Goal: Information Seeking & Learning: Learn about a topic

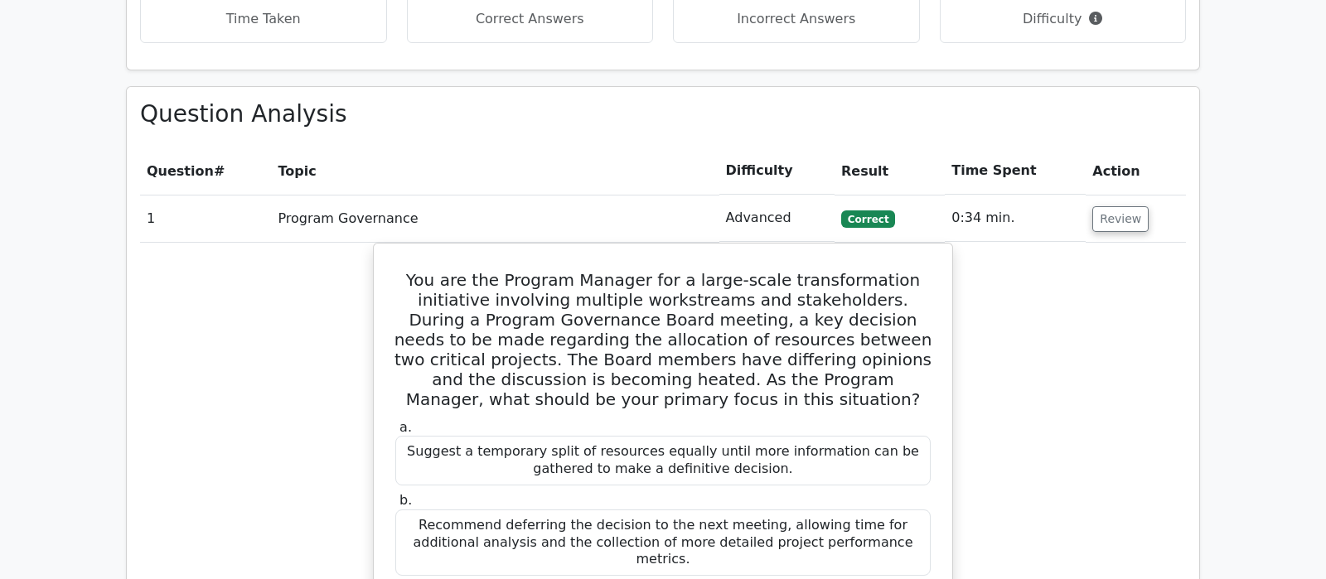
scroll to position [1433, 0]
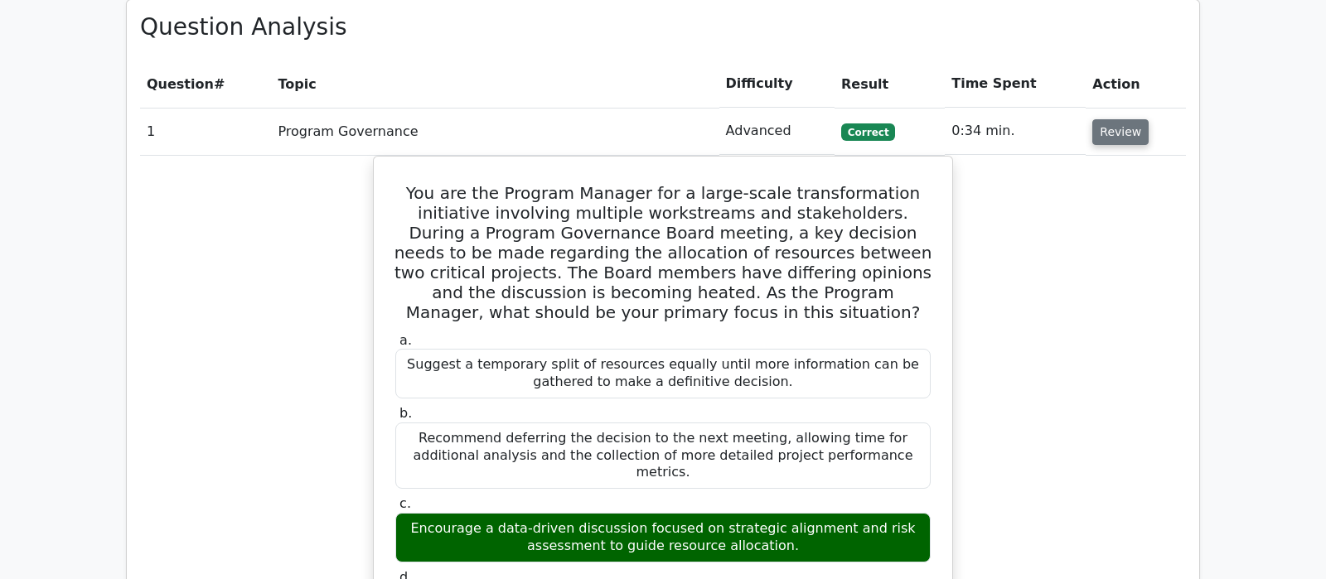
drag, startPoint x: 1118, startPoint y: 47, endPoint x: 1125, endPoint y: 57, distance: 12.0
click at [1123, 119] on button "Review" at bounding box center [1121, 132] width 56 height 26
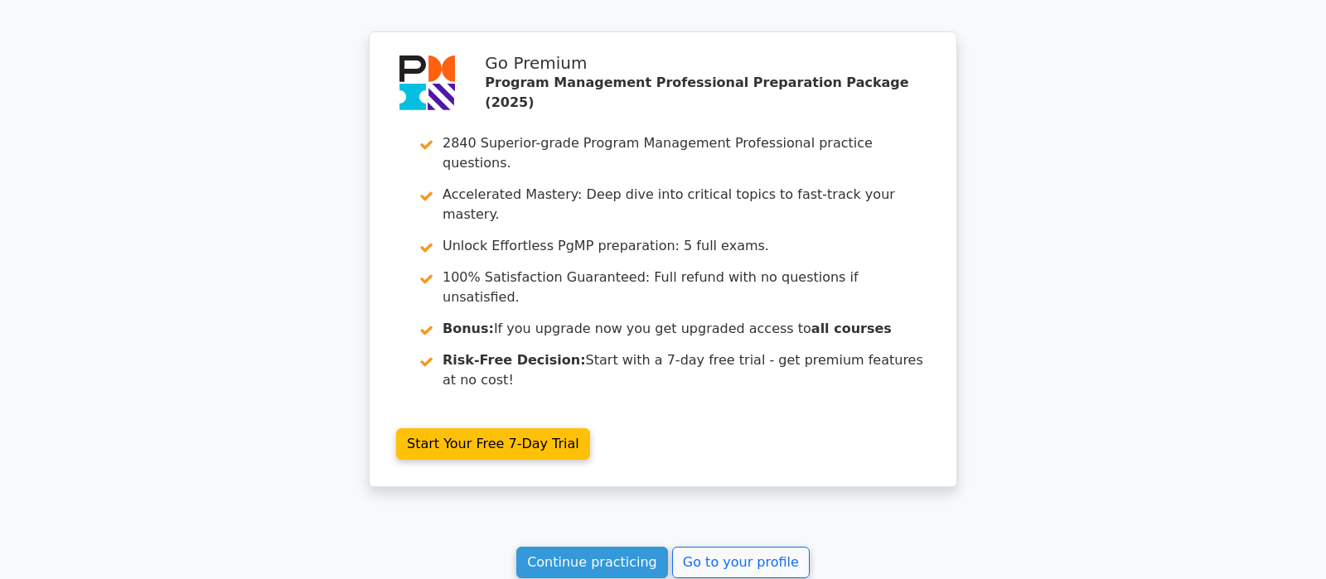
scroll to position [3922, 0]
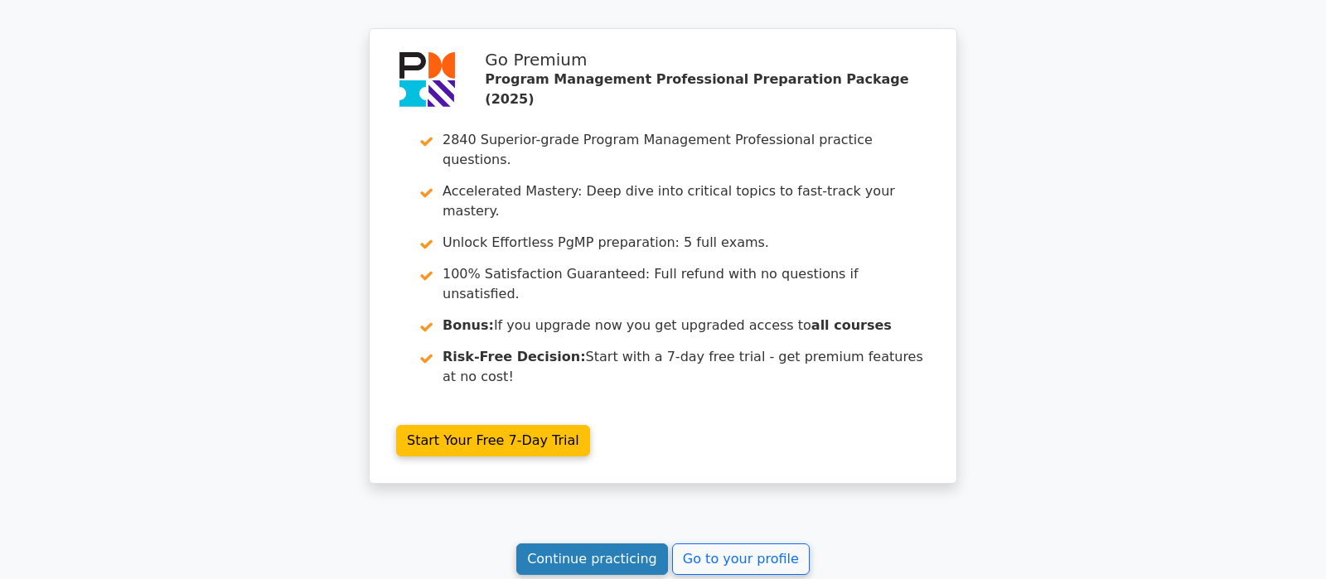
click at [593, 544] on link "Continue practicing" at bounding box center [592, 560] width 152 height 32
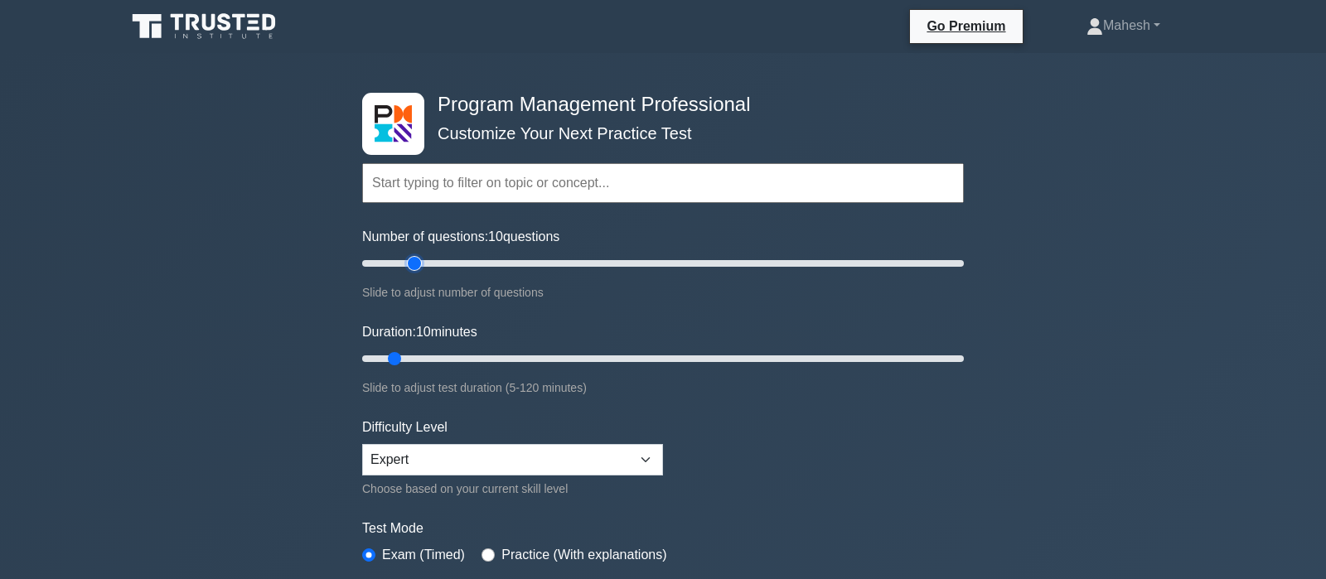
click at [410, 262] on input "Number of questions: 10 questions" at bounding box center [663, 264] width 602 height 20
type input "25"
click at [424, 262] on input "Number of questions: 20 questions" at bounding box center [663, 264] width 602 height 20
click at [431, 356] on input "Duration: 10 minutes" at bounding box center [663, 359] width 602 height 20
click at [435, 356] on input "Duration: 15 minutes" at bounding box center [663, 359] width 602 height 20
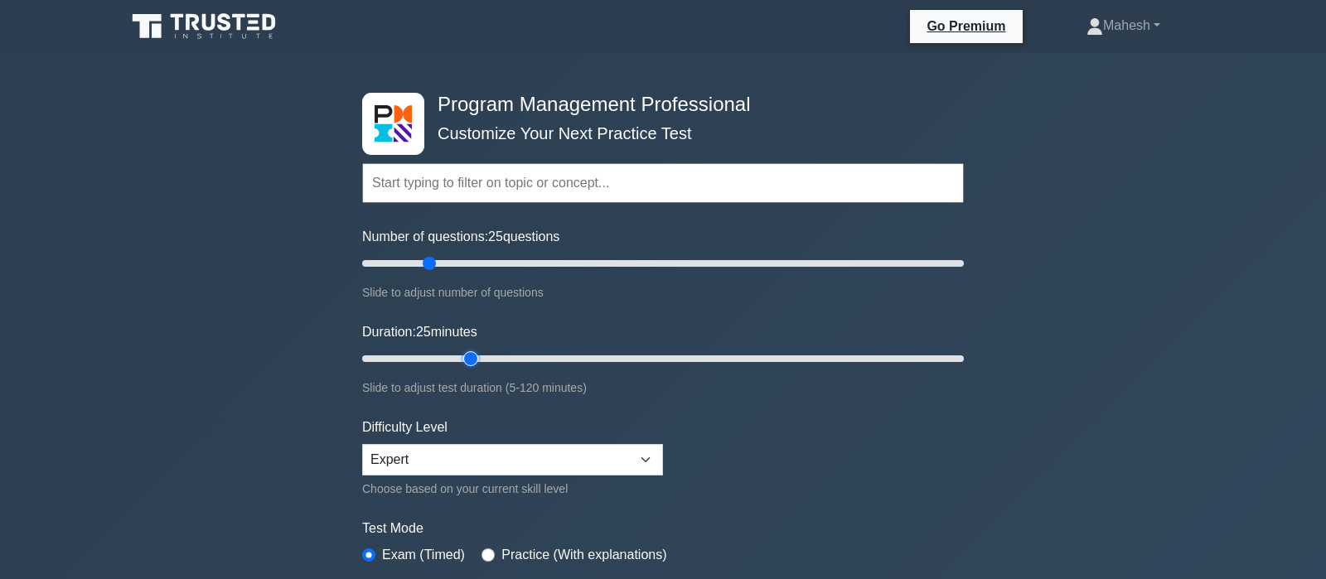
type input "25"
click at [461, 356] on input "Duration: 25 minutes" at bounding box center [663, 359] width 602 height 20
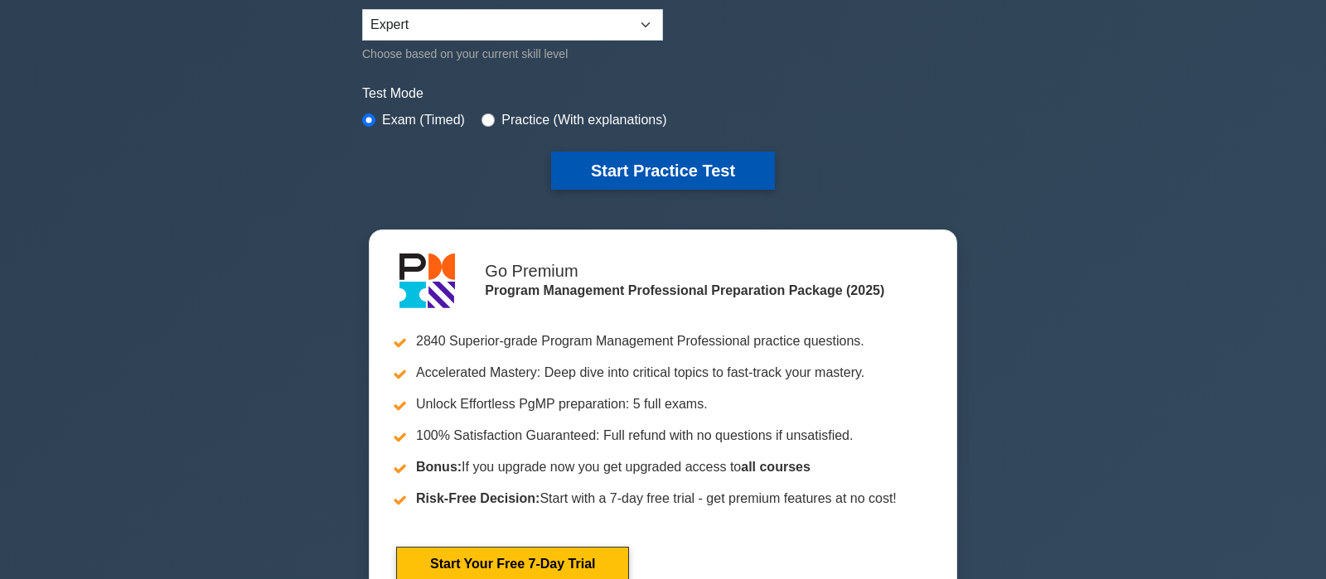
click at [658, 164] on button "Start Practice Test" at bounding box center [663, 171] width 224 height 38
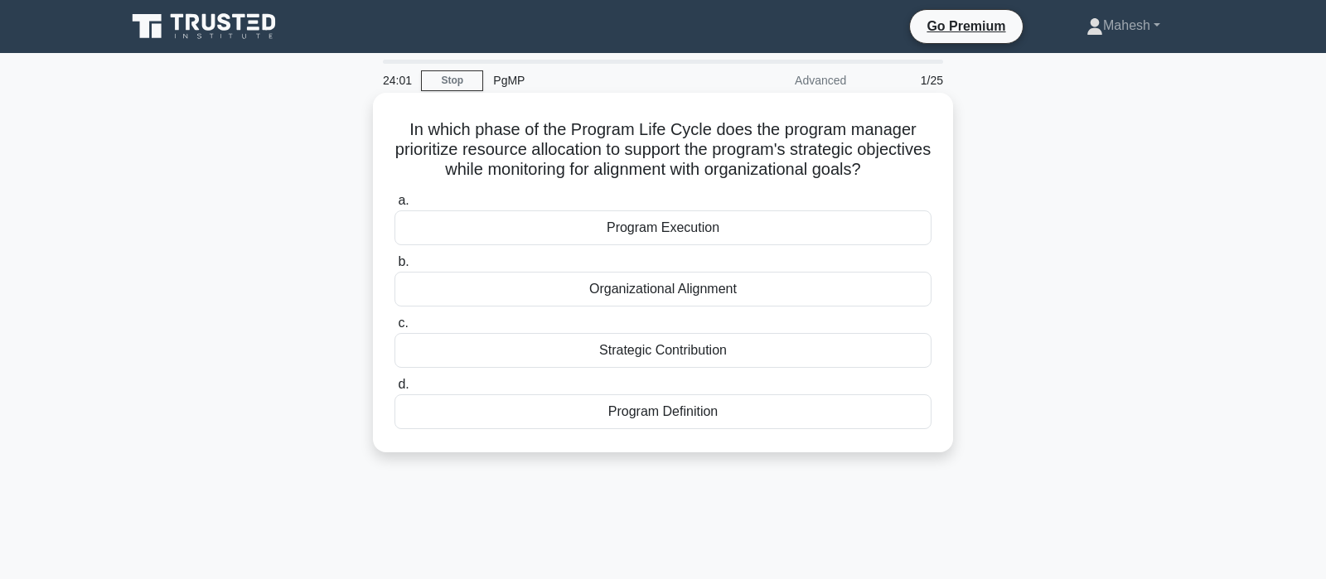
click at [637, 414] on div "Program Definition" at bounding box center [663, 412] width 537 height 35
click at [395, 390] on input "d. Program Definition" at bounding box center [395, 385] width 0 height 11
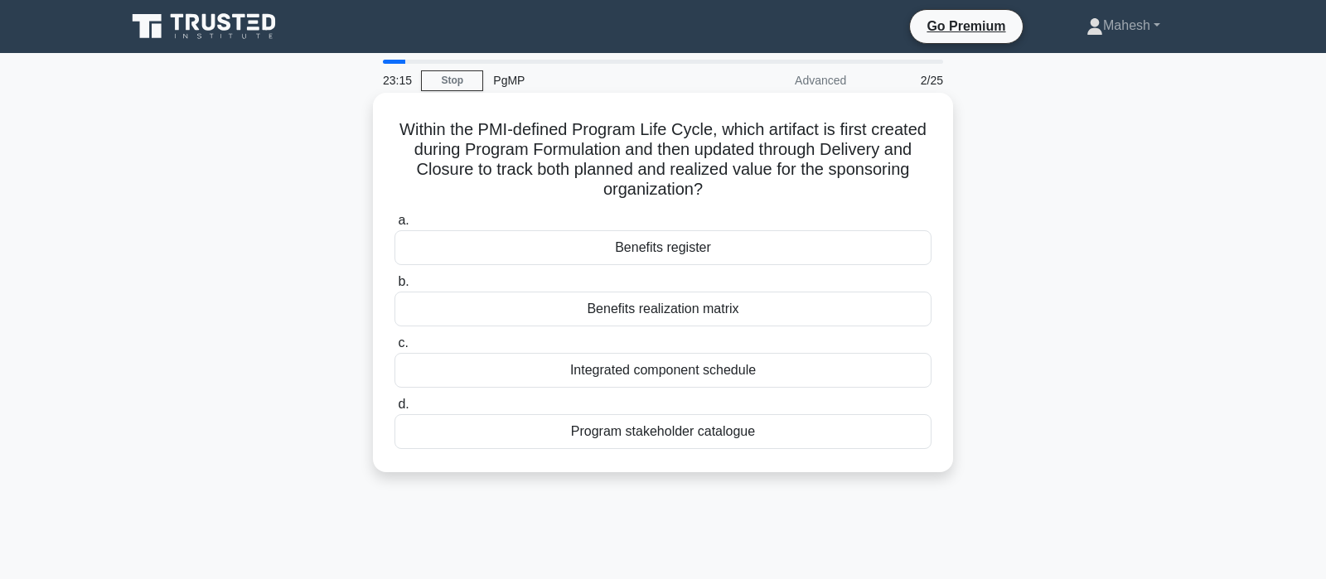
click at [643, 249] on div "Benefits register" at bounding box center [663, 247] width 537 height 35
click at [395, 226] on input "a. Benefits register" at bounding box center [395, 221] width 0 height 11
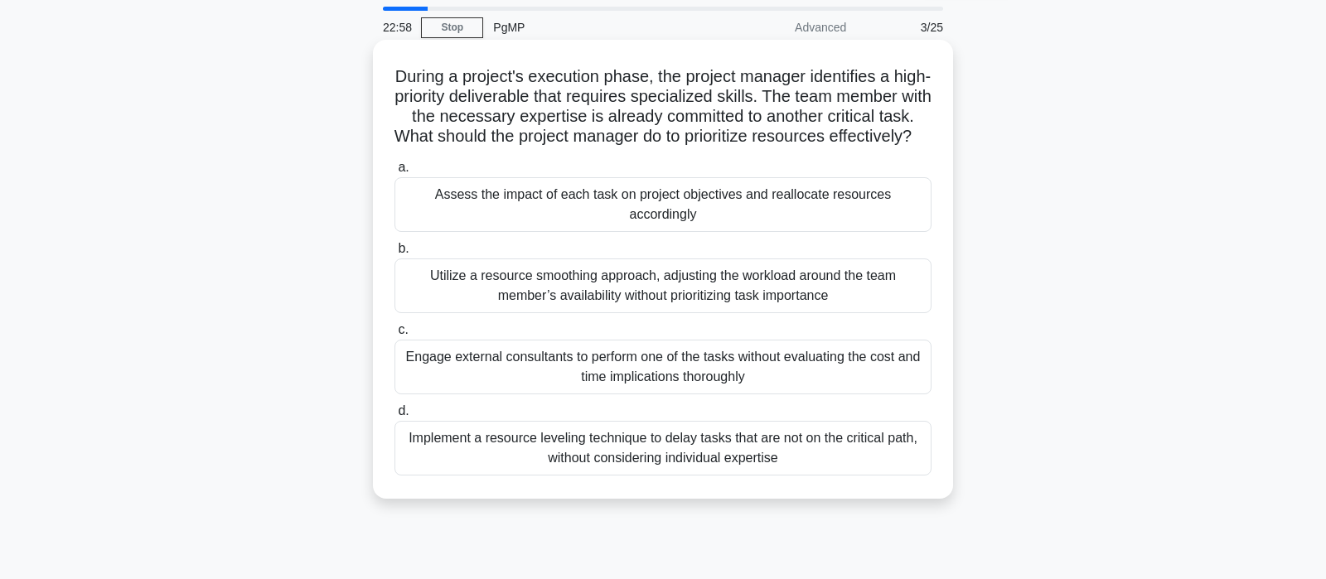
scroll to position [87, 0]
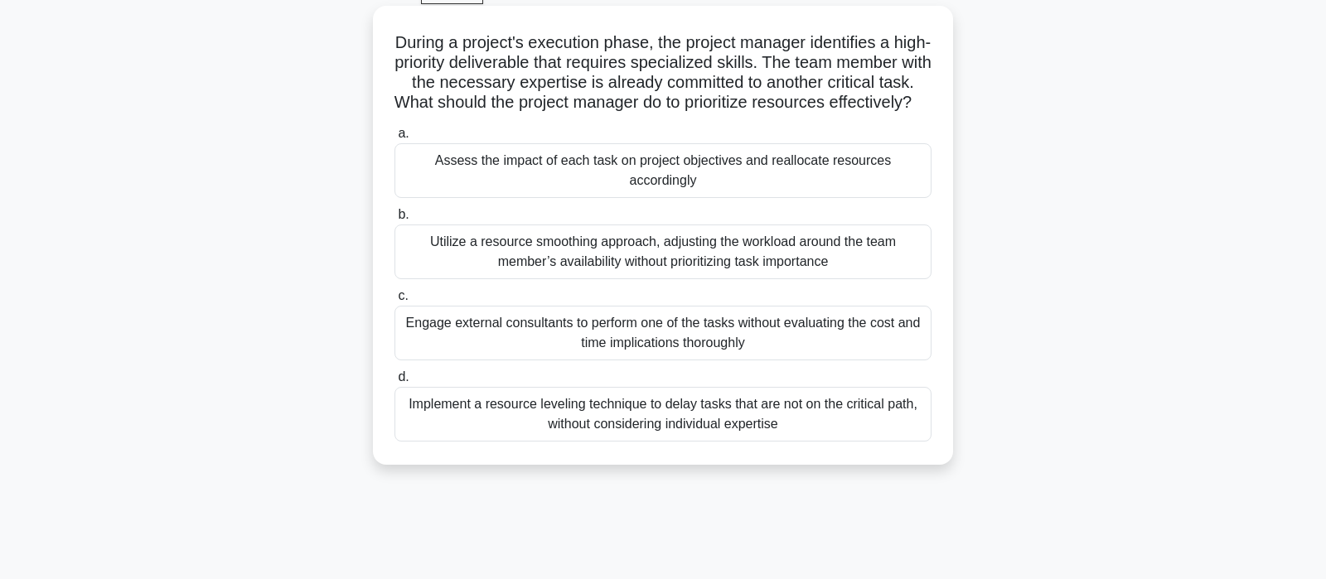
click at [681, 185] on div "Assess the impact of each task on project objectives and reallocate resources a…" at bounding box center [663, 170] width 537 height 55
click at [395, 139] on input "a. Assess the impact of each task on project objectives and reallocate resource…" at bounding box center [395, 133] width 0 height 11
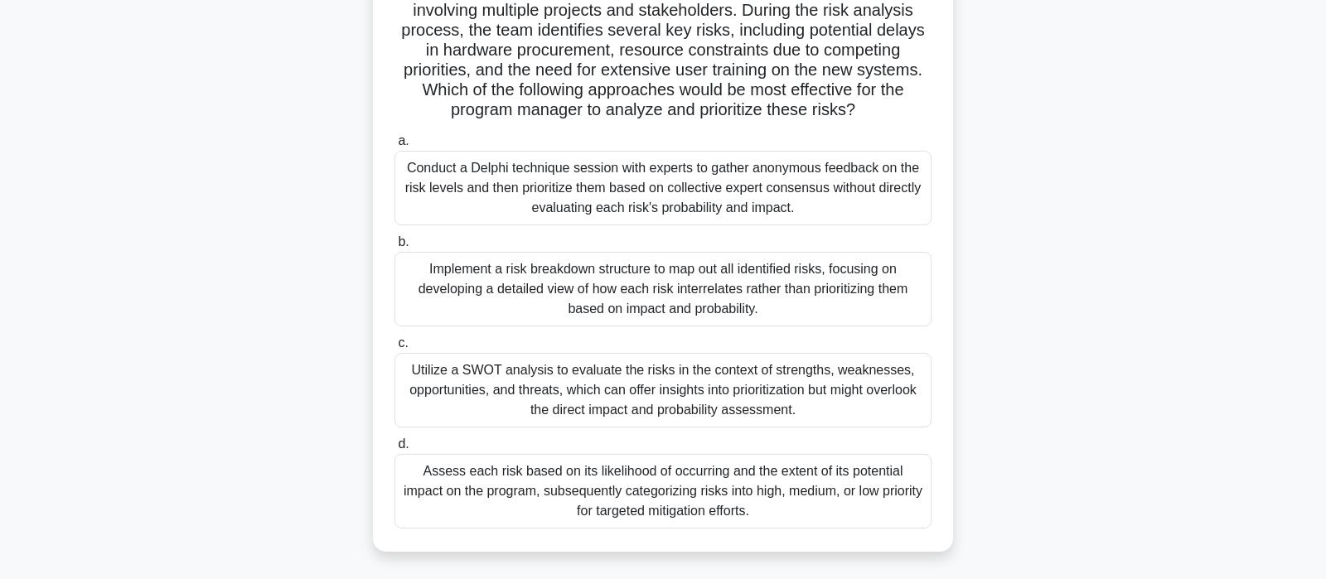
scroll to position [174, 0]
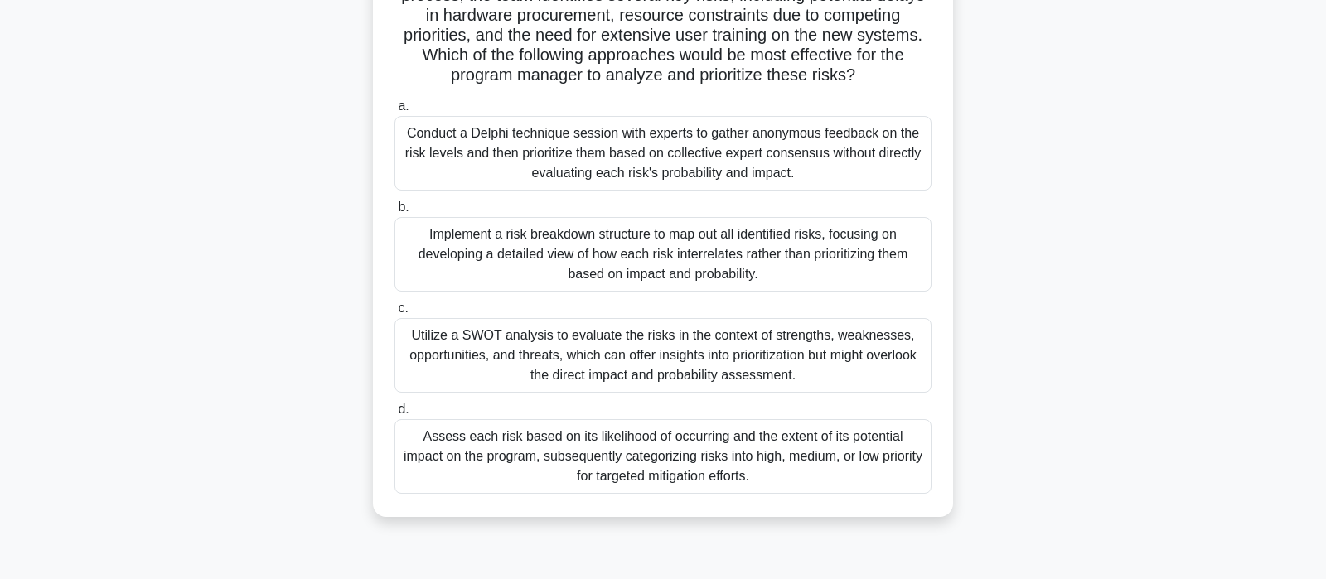
click at [695, 459] on div "Assess each risk based on its likelihood of occurring and the extent of its pot…" at bounding box center [663, 456] width 537 height 75
click at [395, 415] on input "d. Assess each risk based on its likelihood of occurring and the extent of its …" at bounding box center [395, 410] width 0 height 11
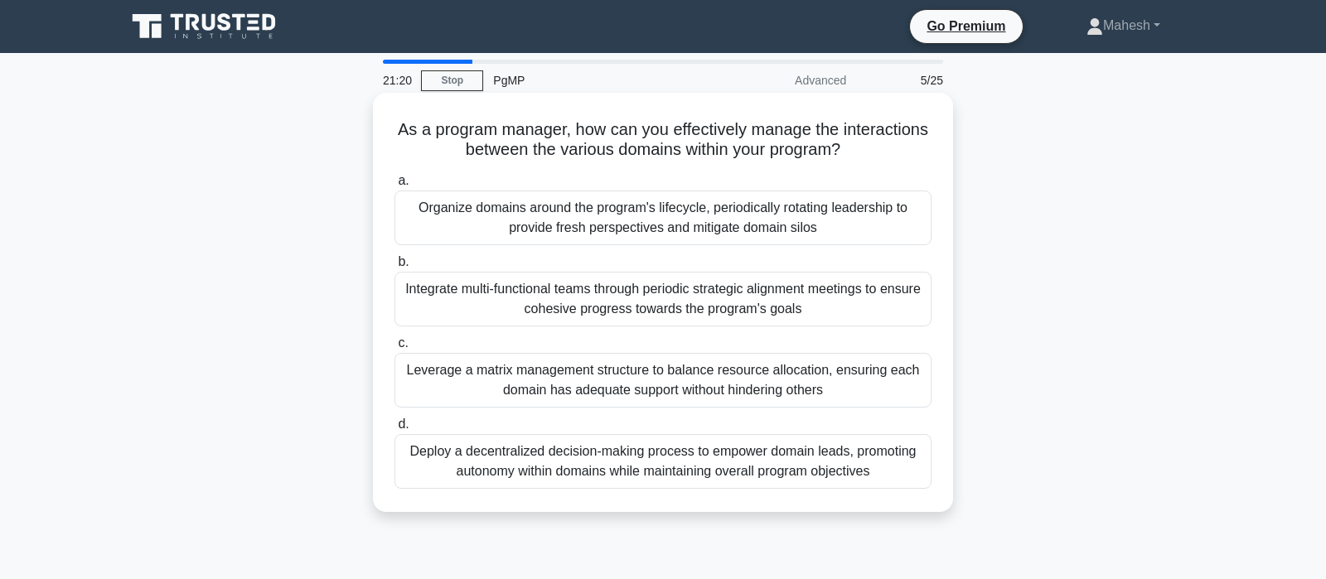
scroll to position [0, 0]
click at [633, 303] on div "Integrate multi-functional teams through periodic strategic alignment meetings …" at bounding box center [663, 299] width 537 height 55
click at [395, 268] on input "b. Integrate multi-functional teams through periodic strategic alignment meetin…" at bounding box center [395, 262] width 0 height 11
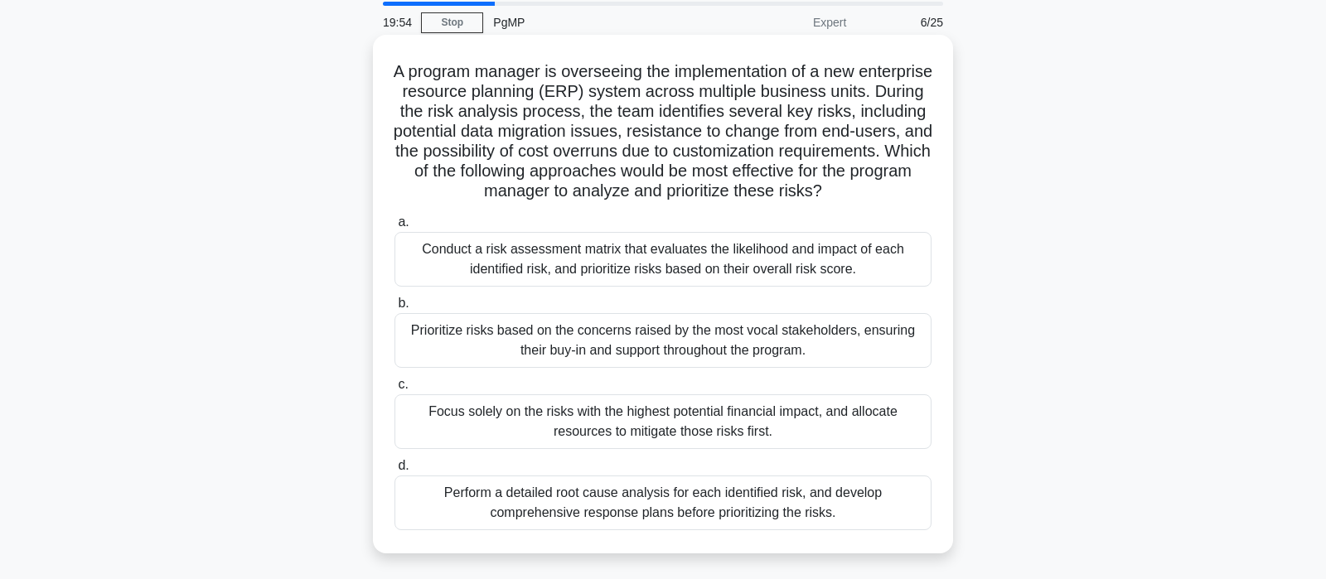
scroll to position [87, 0]
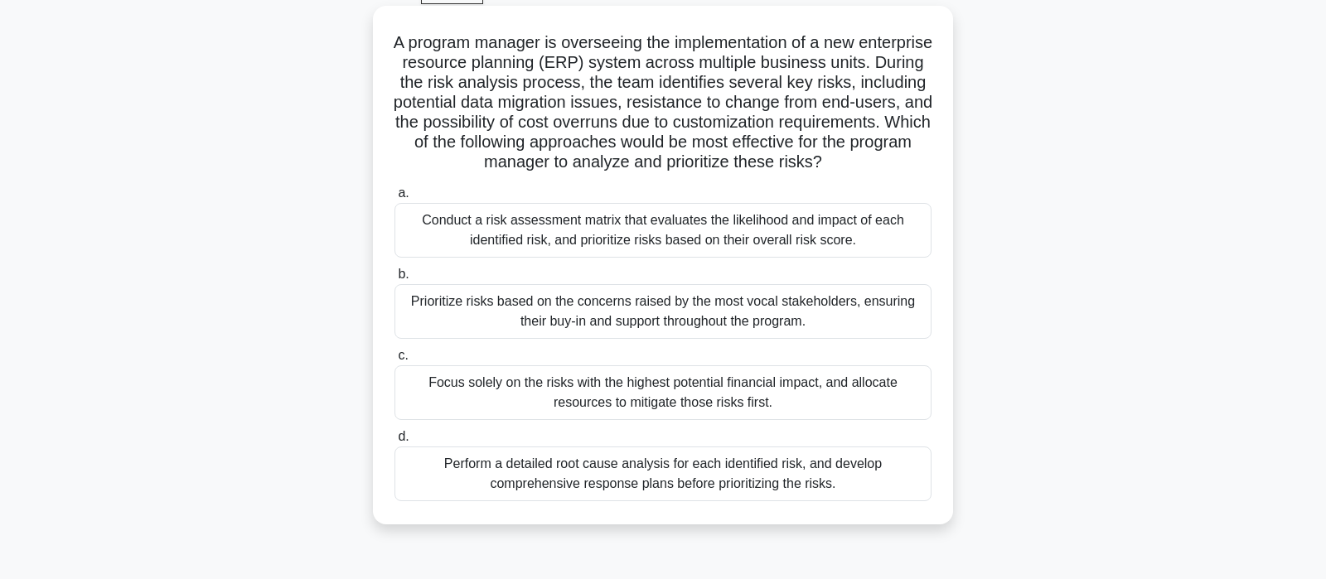
click at [627, 224] on div "Conduct a risk assessment matrix that evaluates the likelihood and impact of ea…" at bounding box center [663, 230] width 537 height 55
click at [395, 199] on input "a. Conduct a risk assessment matrix that evaluates the likelihood and impact of…" at bounding box center [395, 193] width 0 height 11
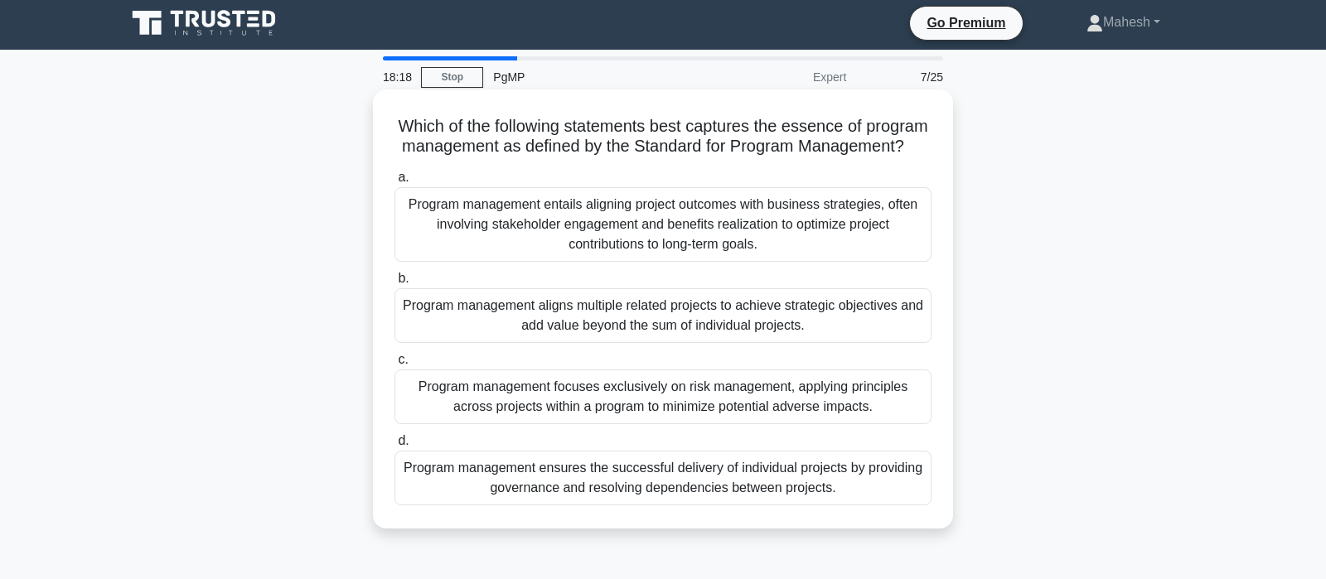
scroll to position [0, 0]
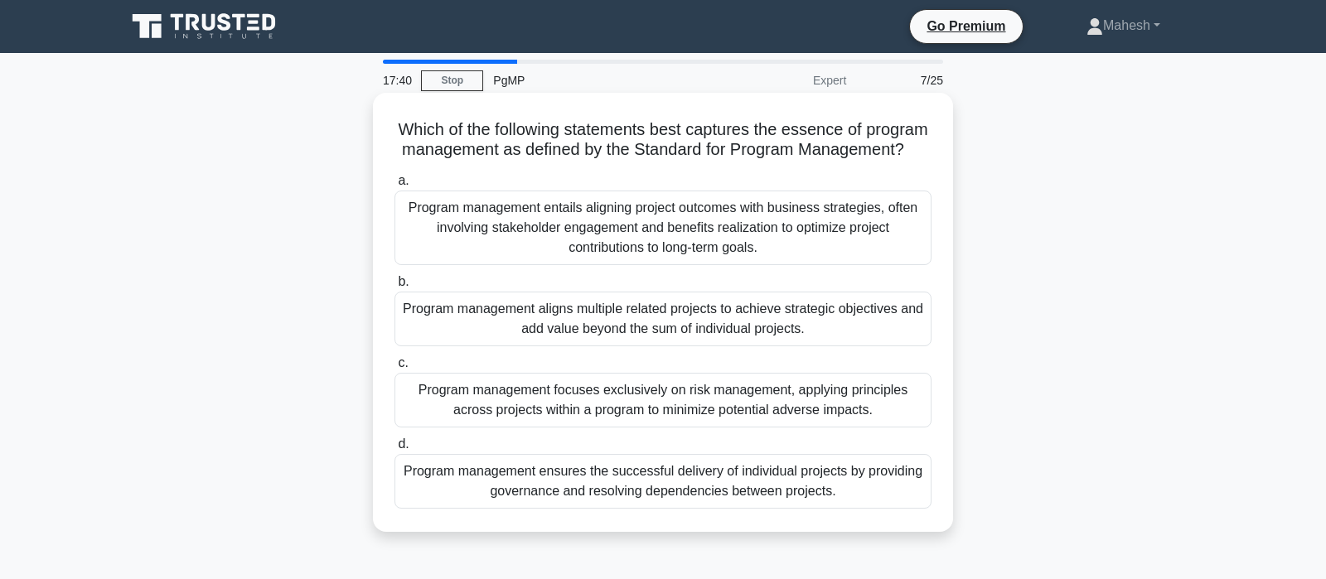
click at [715, 319] on div "Program management aligns multiple related projects to achieve strategic object…" at bounding box center [663, 319] width 537 height 55
click at [395, 288] on input "b. Program management aligns multiple related projects to achieve strategic obj…" at bounding box center [395, 282] width 0 height 11
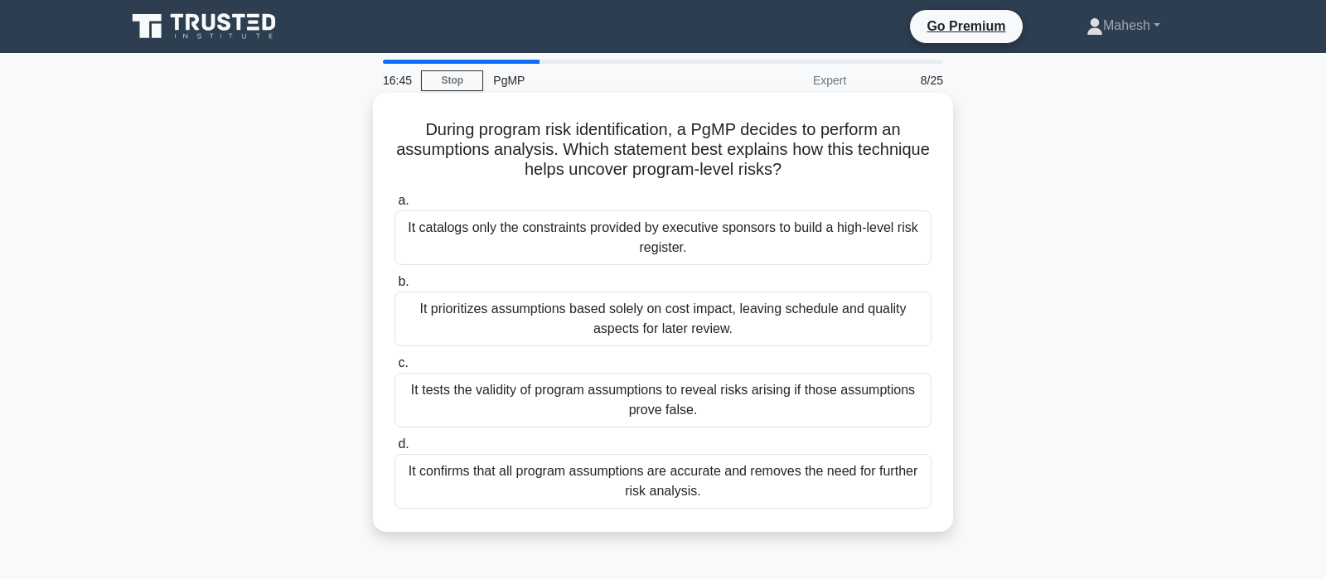
click at [705, 407] on div "It tests the validity of program assumptions to reveal risks arising if those a…" at bounding box center [663, 400] width 537 height 55
click at [395, 369] on input "c. It tests the validity of program assumptions to reveal risks arising if thos…" at bounding box center [395, 363] width 0 height 11
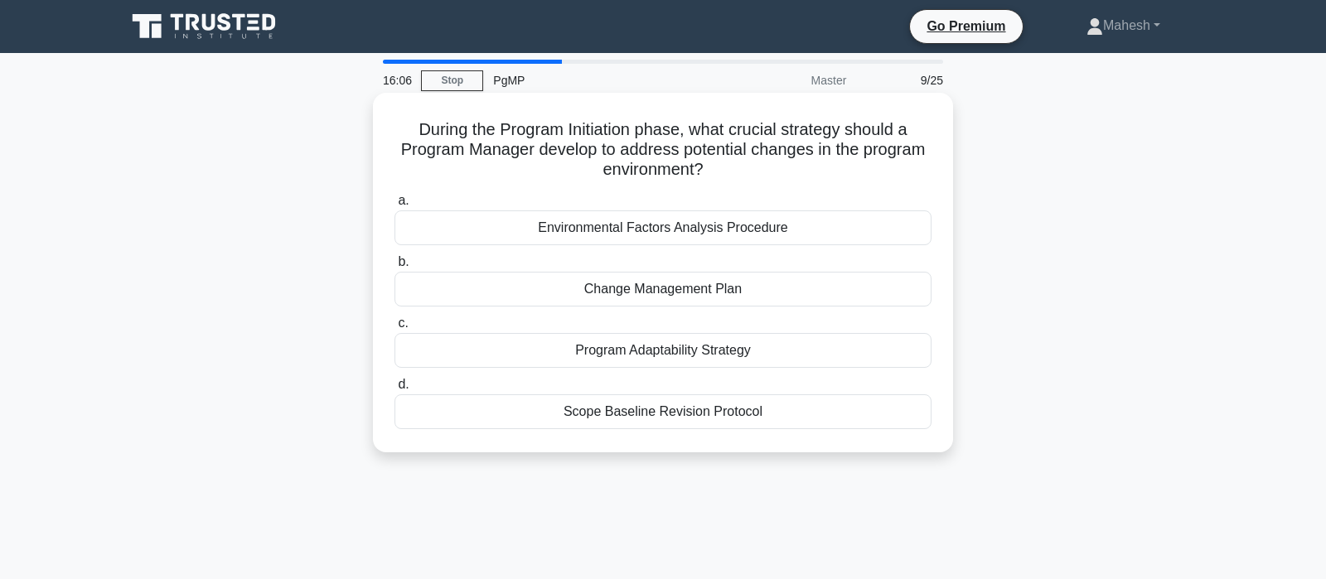
click at [679, 295] on div "Change Management Plan" at bounding box center [663, 289] width 537 height 35
click at [395, 268] on input "b. Change Management Plan" at bounding box center [395, 262] width 0 height 11
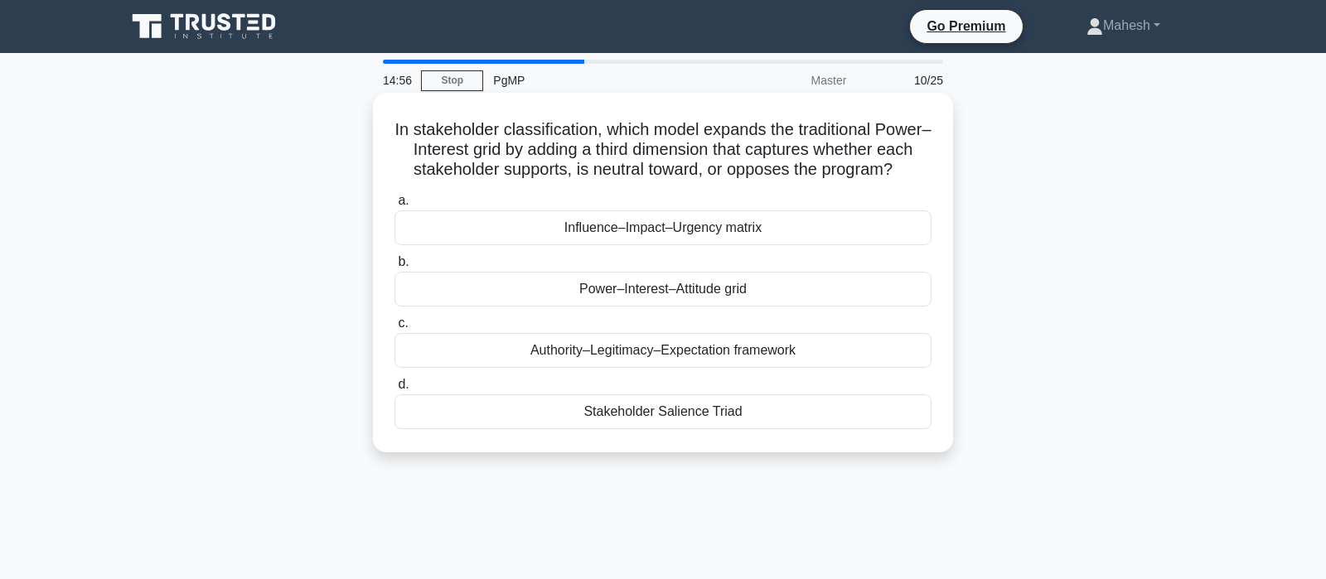
click at [681, 357] on div "Authority–Legitimacy–Expectation framework" at bounding box center [663, 350] width 537 height 35
click at [395, 329] on input "c. Authority–Legitimacy–Expectation framework" at bounding box center [395, 323] width 0 height 11
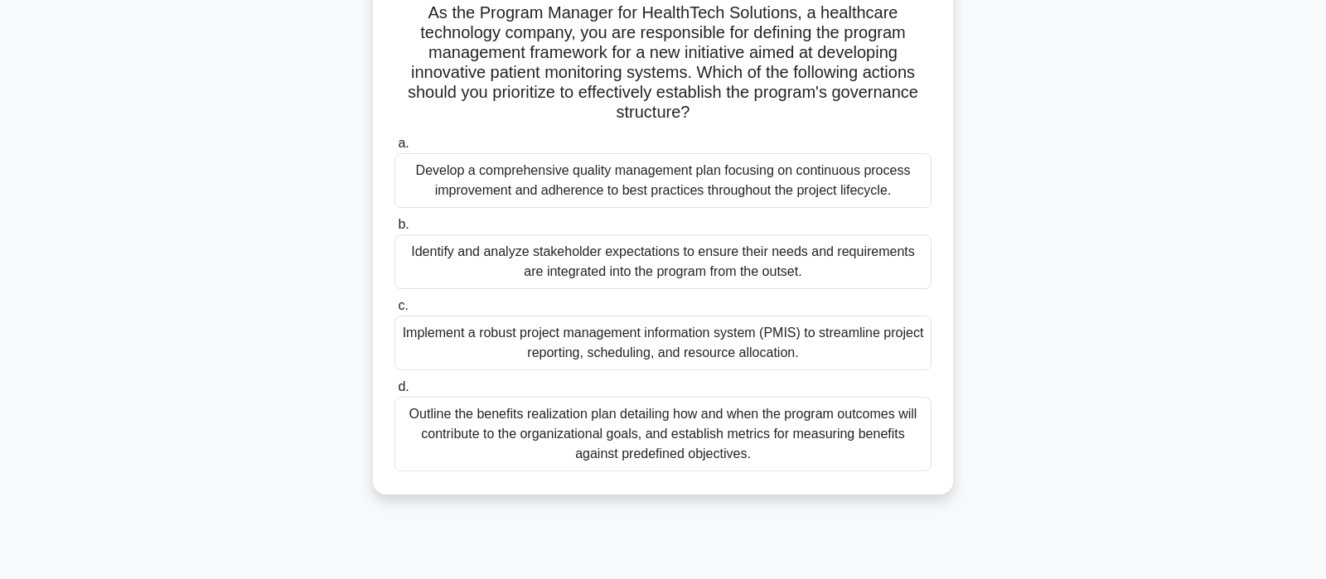
scroll to position [87, 0]
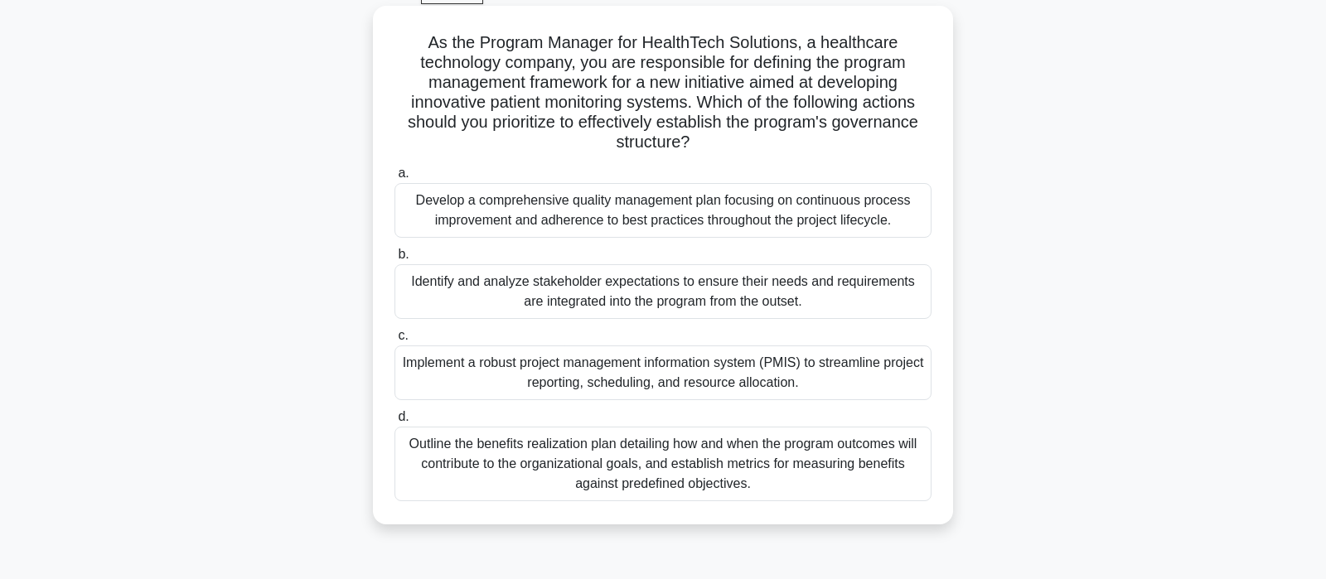
click at [665, 383] on div "Implement a robust project management information system (PMIS) to streamline p…" at bounding box center [663, 373] width 537 height 55
click at [395, 342] on input "c. Implement a robust project management information system (PMIS) to streamlin…" at bounding box center [395, 336] width 0 height 11
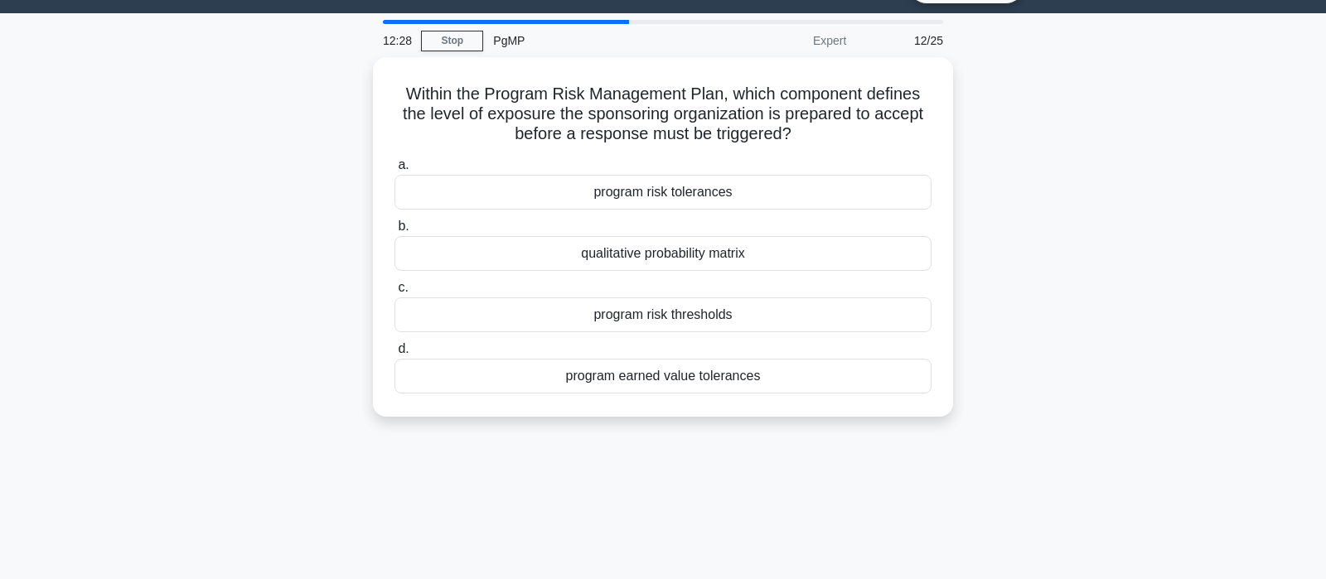
scroll to position [0, 0]
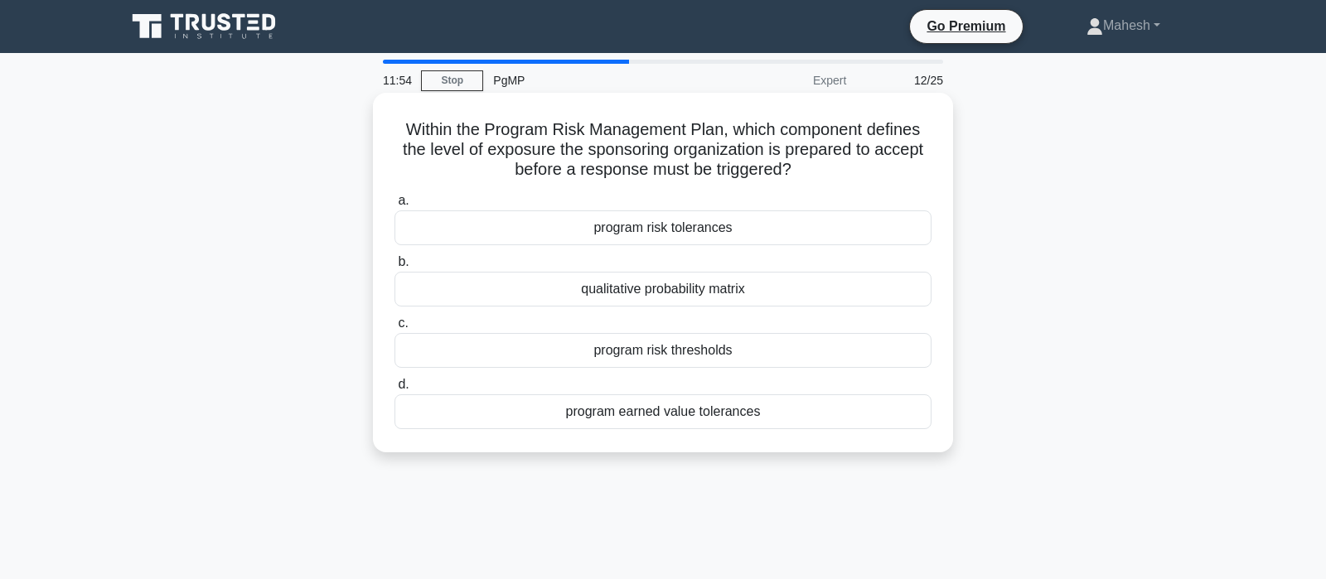
click at [663, 356] on div "program risk thresholds" at bounding box center [663, 350] width 537 height 35
click at [395, 329] on input "c. program risk thresholds" at bounding box center [395, 323] width 0 height 11
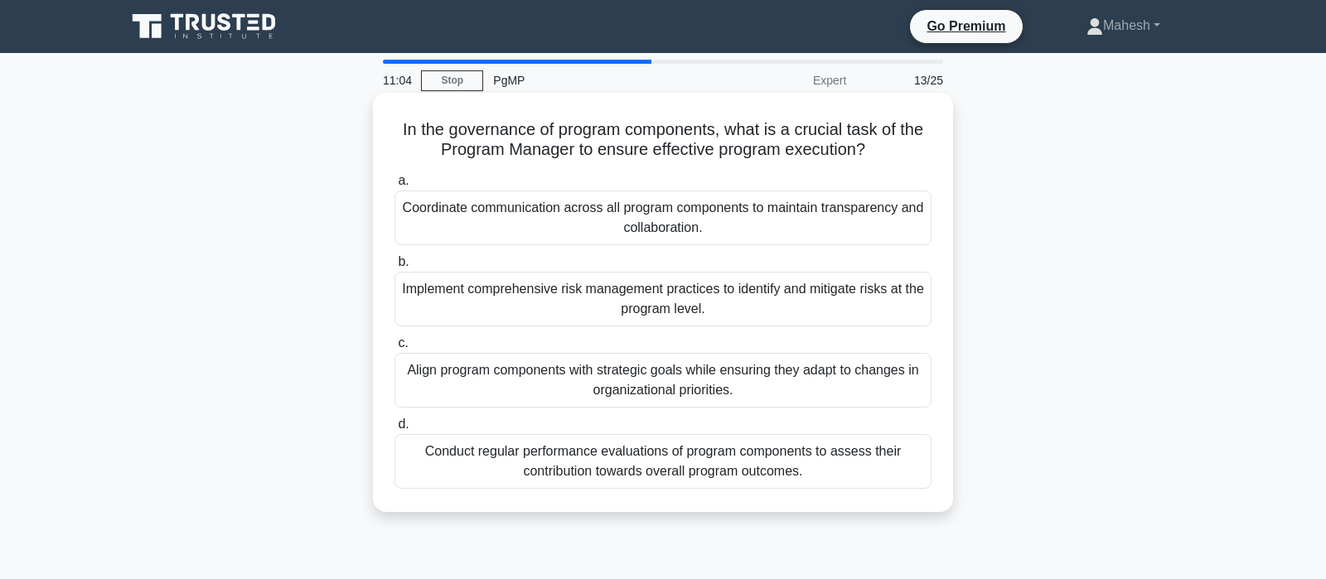
click at [564, 385] on div "Align program components with strategic goals while ensuring they adapt to chan…" at bounding box center [663, 380] width 537 height 55
click at [395, 349] on input "c. Align program components with strategic goals while ensuring they adapt to c…" at bounding box center [395, 343] width 0 height 11
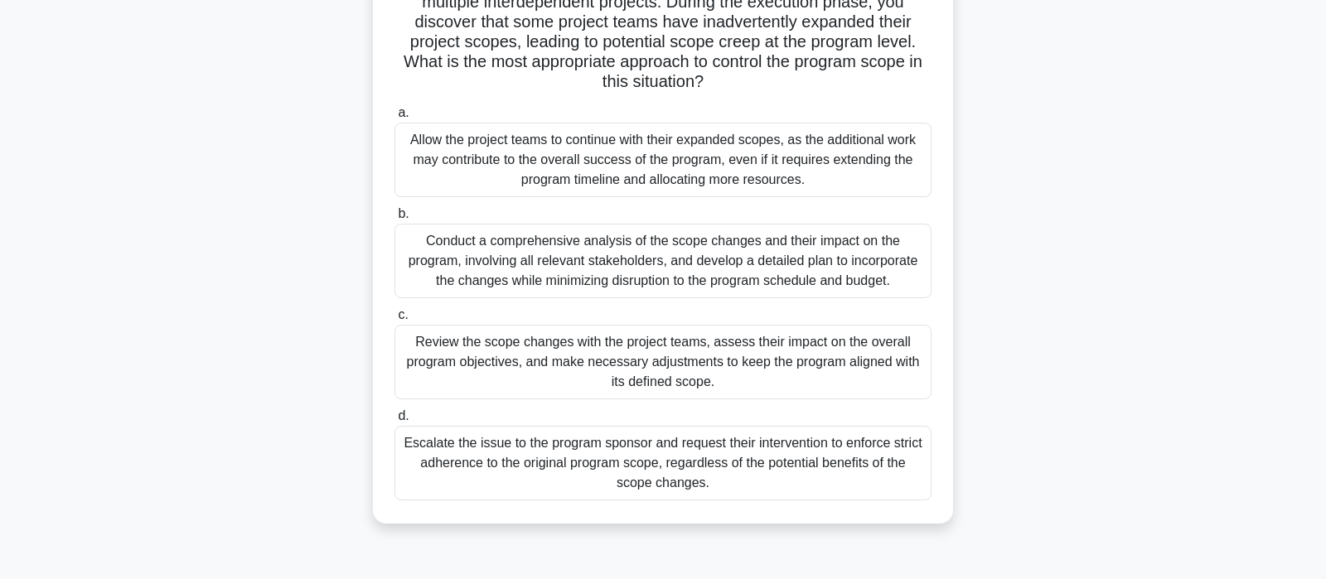
scroll to position [174, 0]
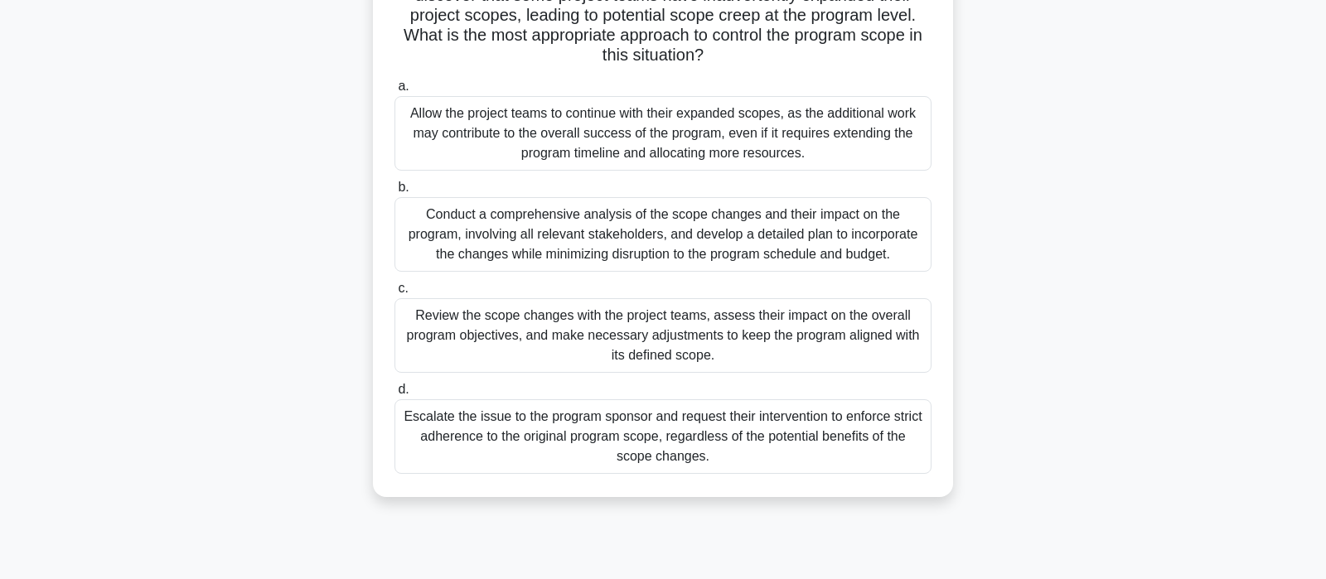
click at [579, 351] on div "Review the scope changes with the project teams, assess their impact on the ove…" at bounding box center [663, 335] width 537 height 75
click at [395, 294] on input "c. Review the scope changes with the project teams, assess their impact on the …" at bounding box center [395, 289] width 0 height 11
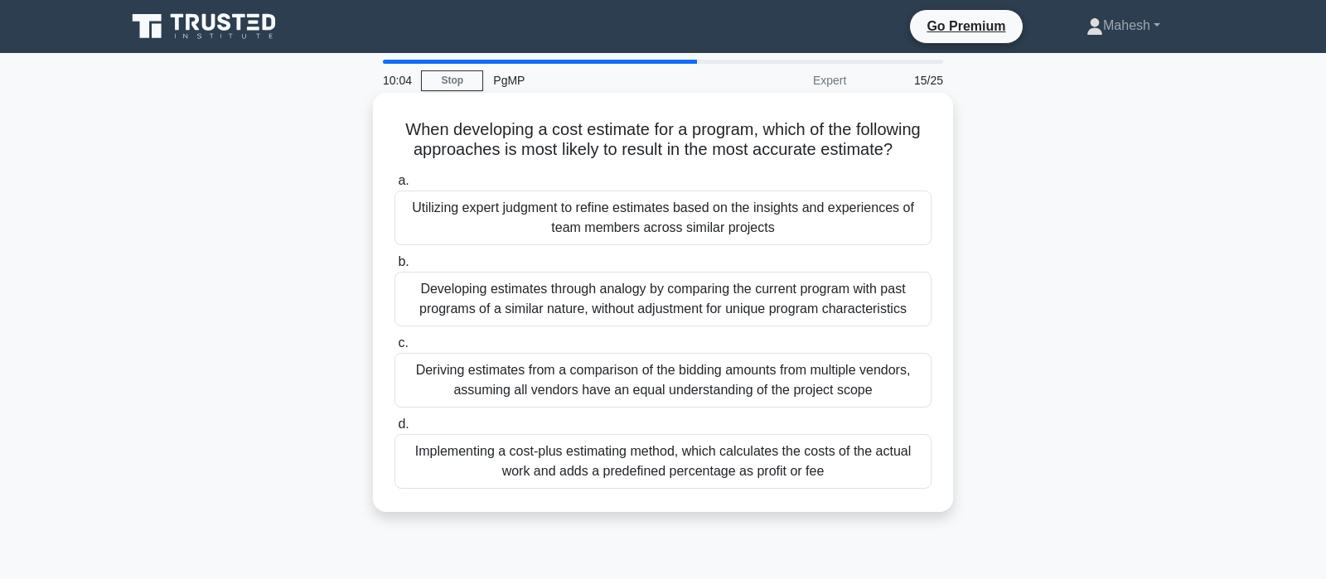
scroll to position [0, 0]
click at [759, 228] on div "Utilizing expert judgment to refine estimates based on the insights and experie…" at bounding box center [663, 218] width 537 height 55
click at [395, 187] on input "a. Utilizing expert judgment to refine estimates based on the insights and expe…" at bounding box center [395, 181] width 0 height 11
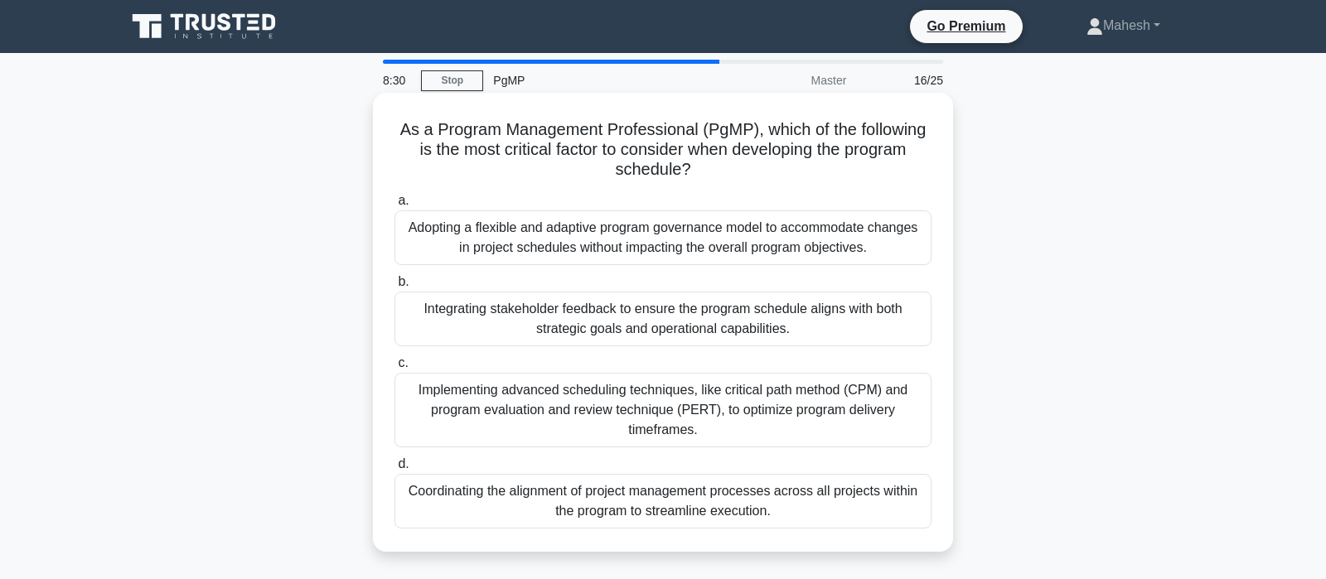
click at [720, 243] on div "Adopting a flexible and adaptive program governance model to accommodate change…" at bounding box center [663, 238] width 537 height 55
click at [395, 206] on input "a. Adopting a flexible and adaptive program governance model to accommodate cha…" at bounding box center [395, 201] width 0 height 11
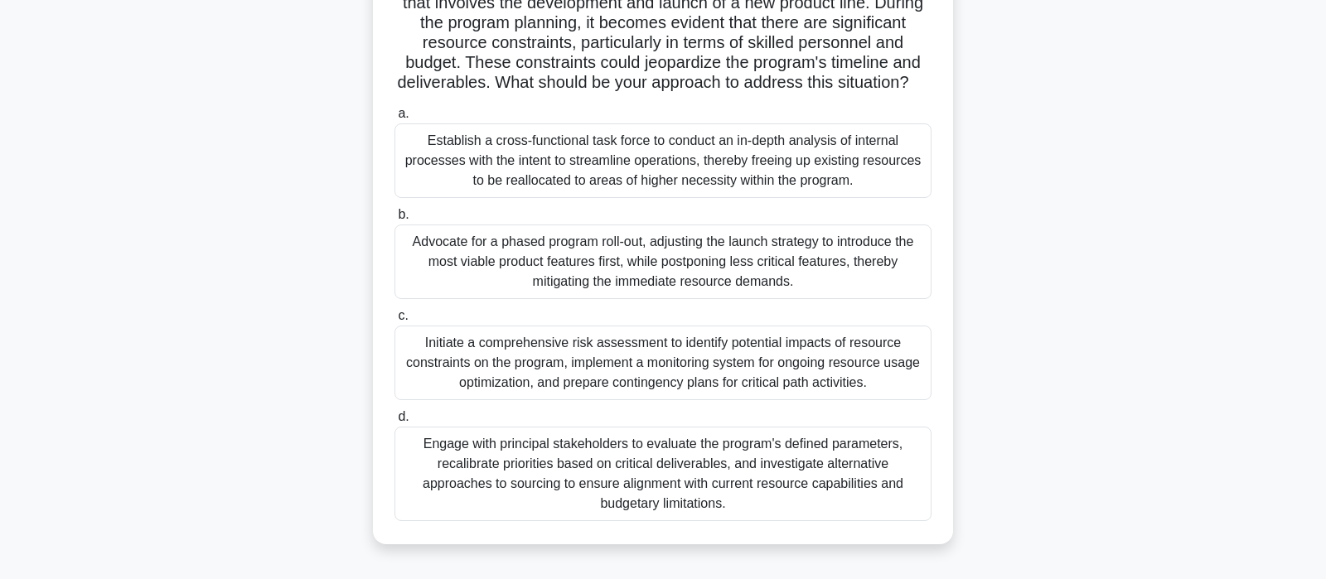
scroll to position [174, 0]
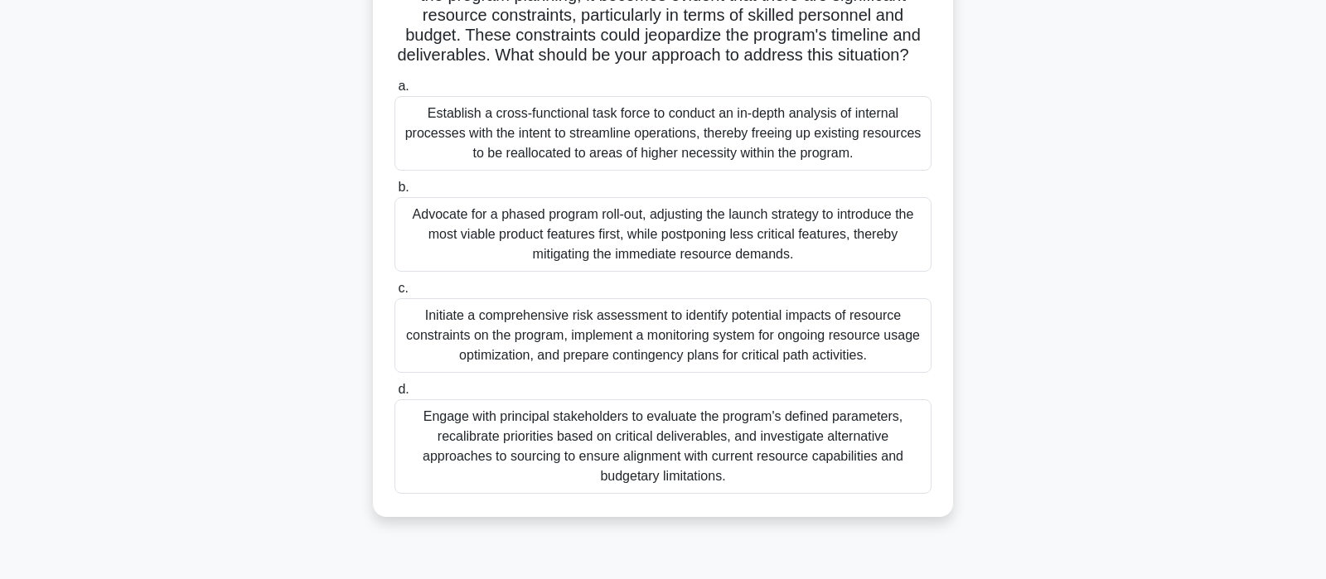
click at [548, 434] on div "Engage with principal stakeholders to evaluate the program's defined parameters…" at bounding box center [663, 447] width 537 height 95
click at [395, 395] on input "d. Engage with principal stakeholders to evaluate the program's defined paramet…" at bounding box center [395, 390] width 0 height 11
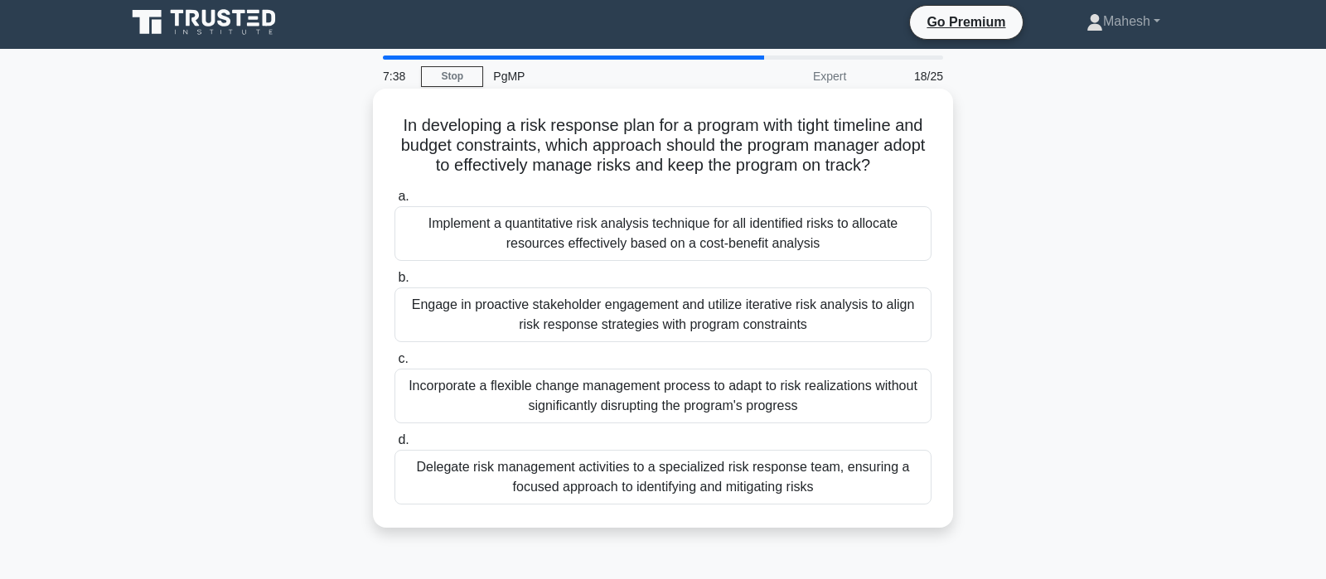
scroll to position [0, 0]
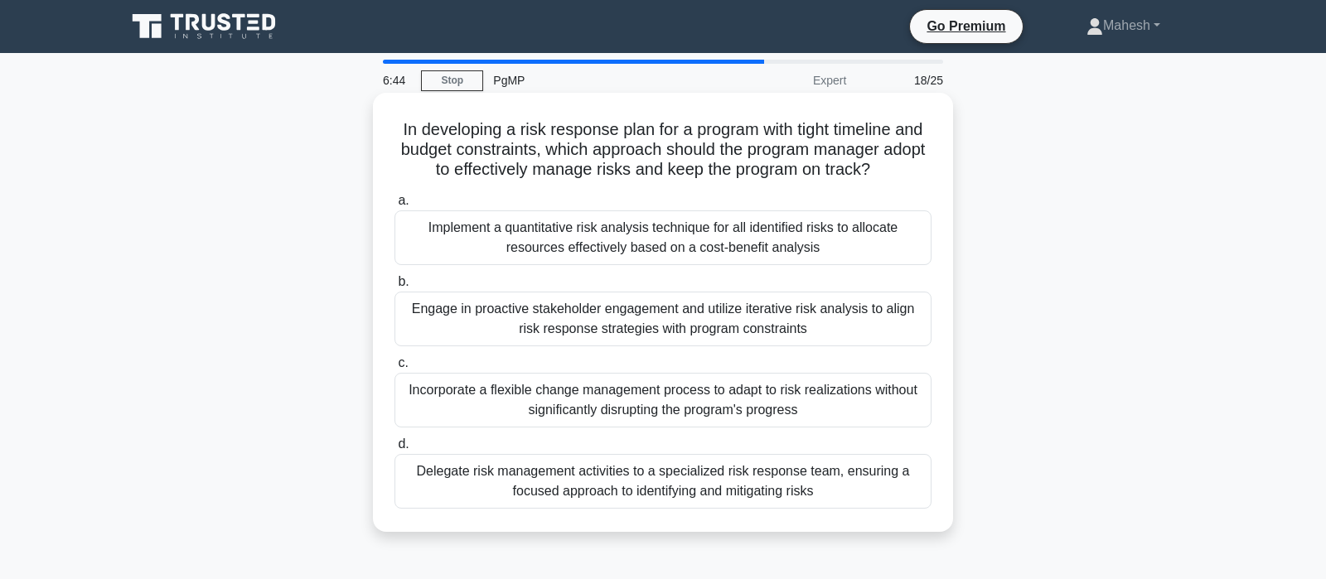
click at [495, 329] on div "Engage in proactive stakeholder engagement and utilize iterative risk analysis …" at bounding box center [663, 319] width 537 height 55
click at [395, 288] on input "b. Engage in proactive stakeholder engagement and utilize iterative risk analys…" at bounding box center [395, 282] width 0 height 11
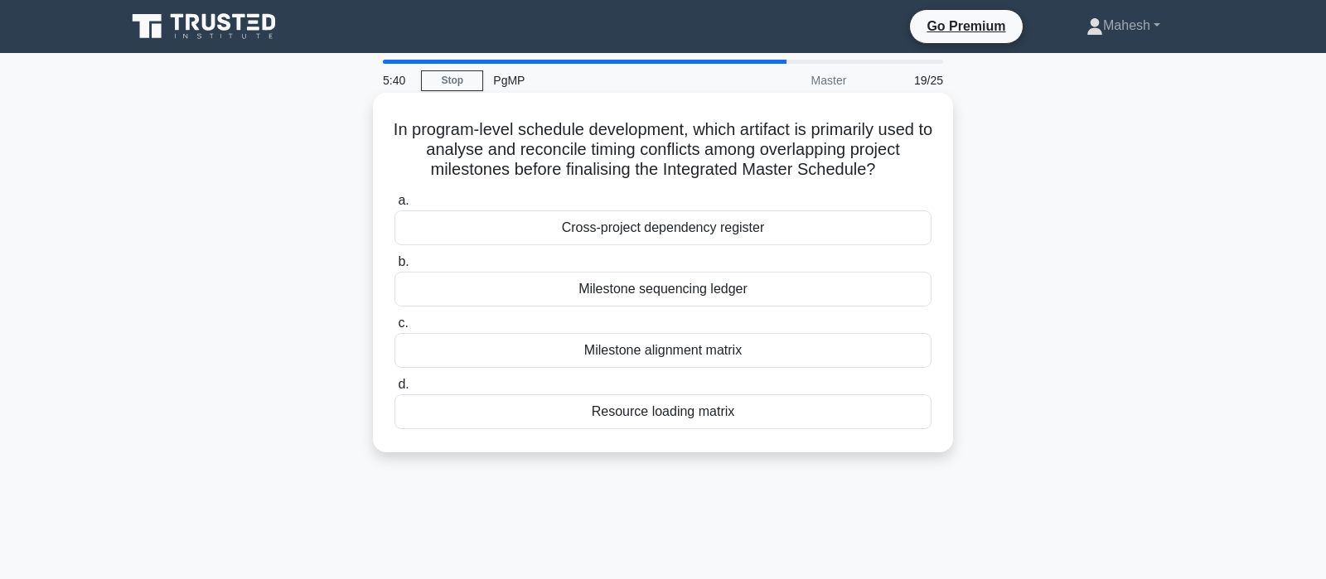
click at [693, 234] on div "Cross-project dependency register" at bounding box center [663, 228] width 537 height 35
click at [395, 206] on input "a. Cross-project dependency register" at bounding box center [395, 201] width 0 height 11
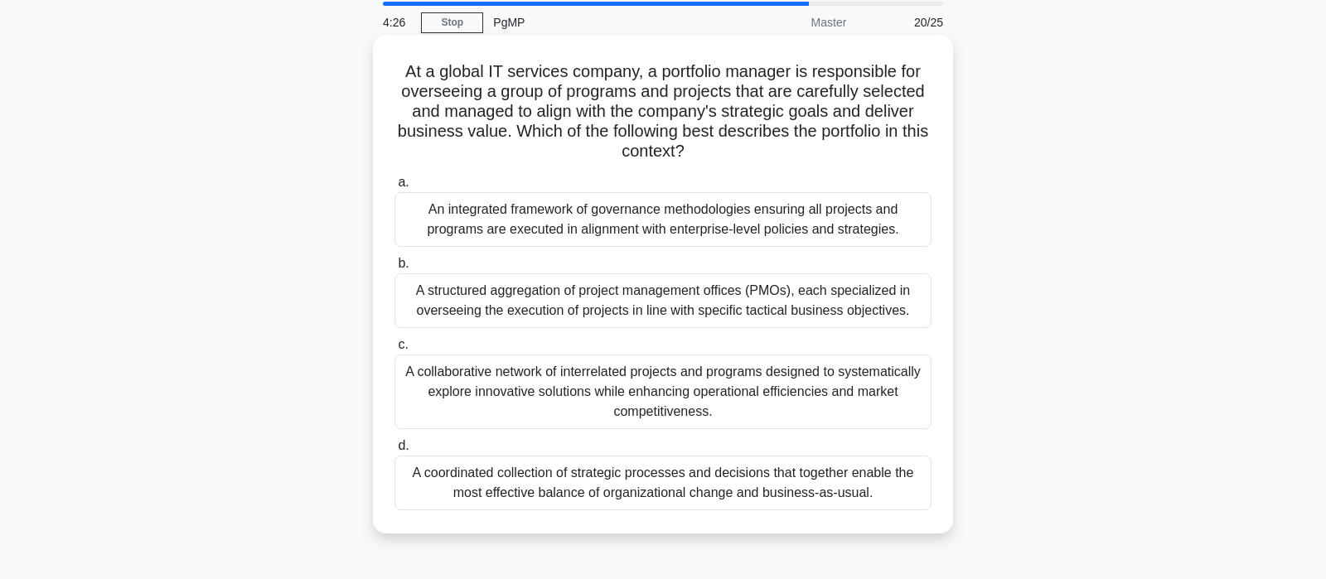
scroll to position [87, 0]
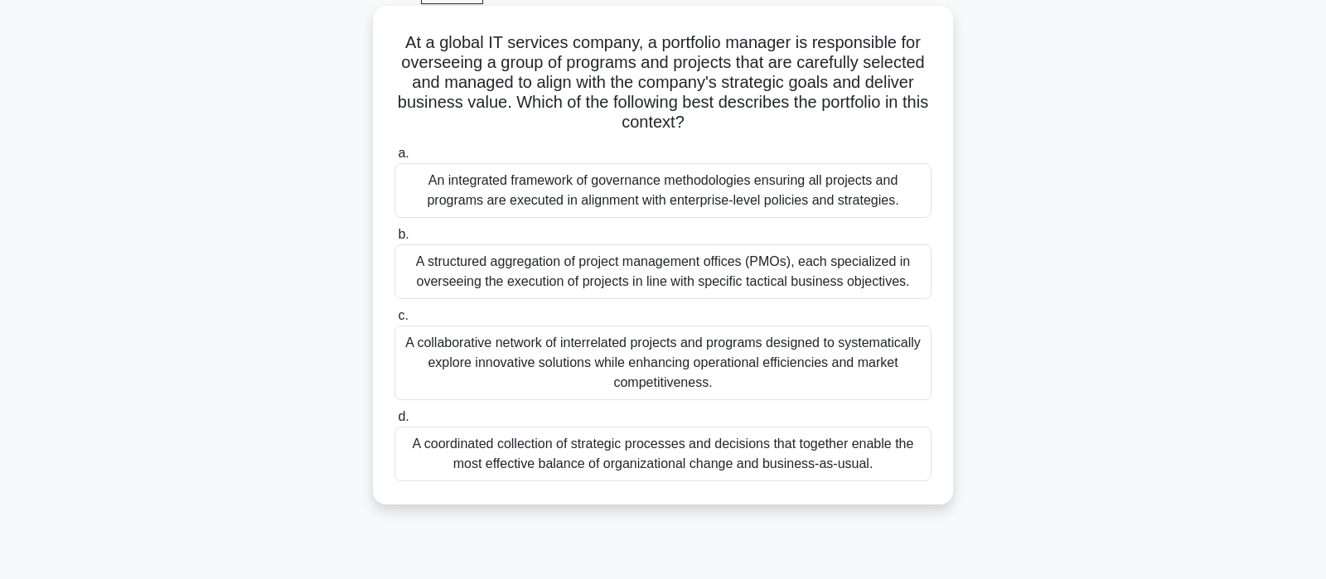
click at [691, 452] on div "A coordinated collection of strategic processes and decisions that together ena…" at bounding box center [663, 454] width 537 height 55
click at [395, 423] on input "d. A coordinated collection of strategic processes and decisions that together …" at bounding box center [395, 417] width 0 height 11
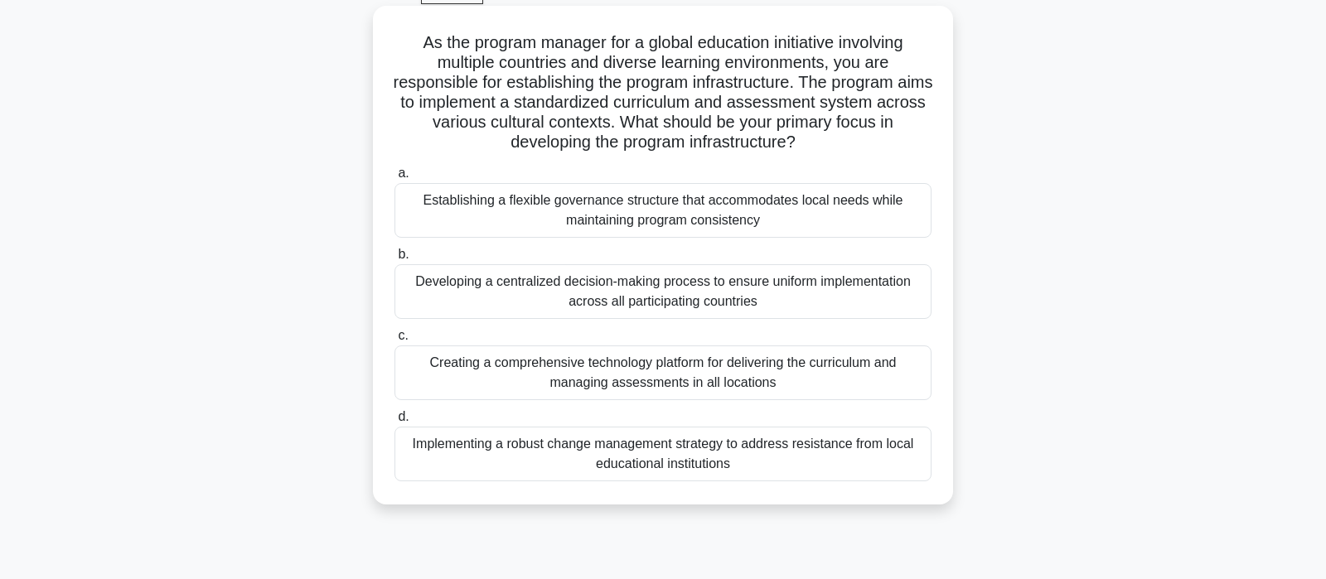
click at [579, 212] on div "Establishing a flexible governance structure that accommodates local needs whil…" at bounding box center [663, 210] width 537 height 55
click at [395, 179] on input "a. Establishing a flexible governance structure that accommodates local needs w…" at bounding box center [395, 173] width 0 height 11
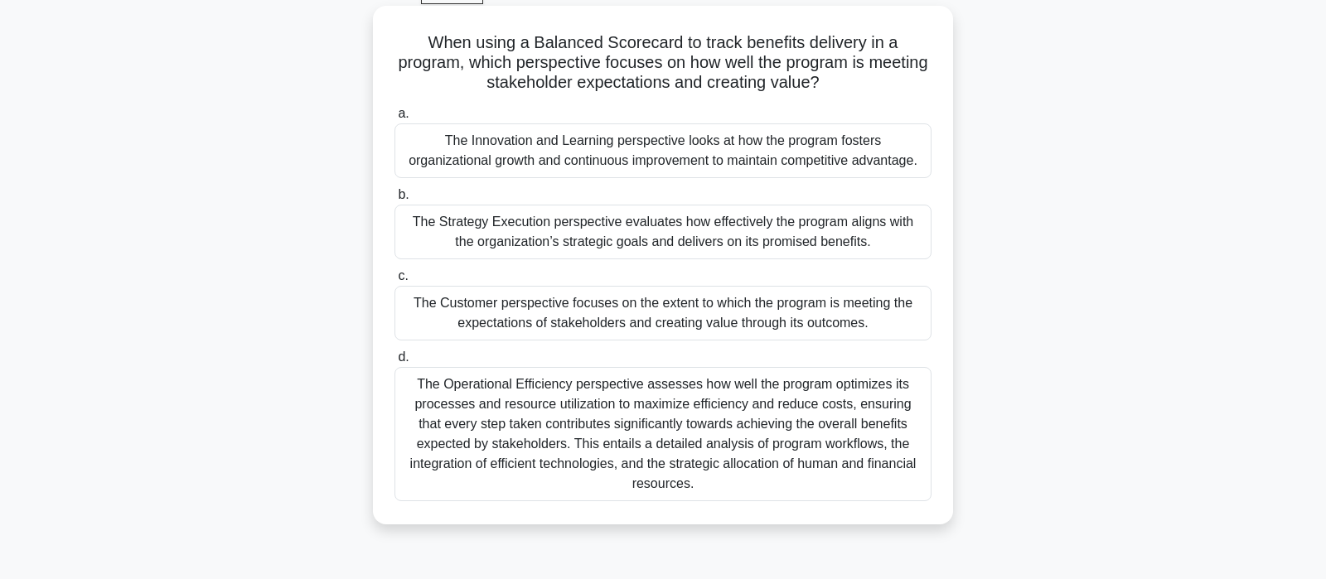
click at [739, 235] on div "The Strategy Execution perspective evaluates how effectively the program aligns…" at bounding box center [663, 232] width 537 height 55
click at [395, 201] on input "b. The Strategy Execution perspective evaluates how effectively the program ali…" at bounding box center [395, 195] width 0 height 11
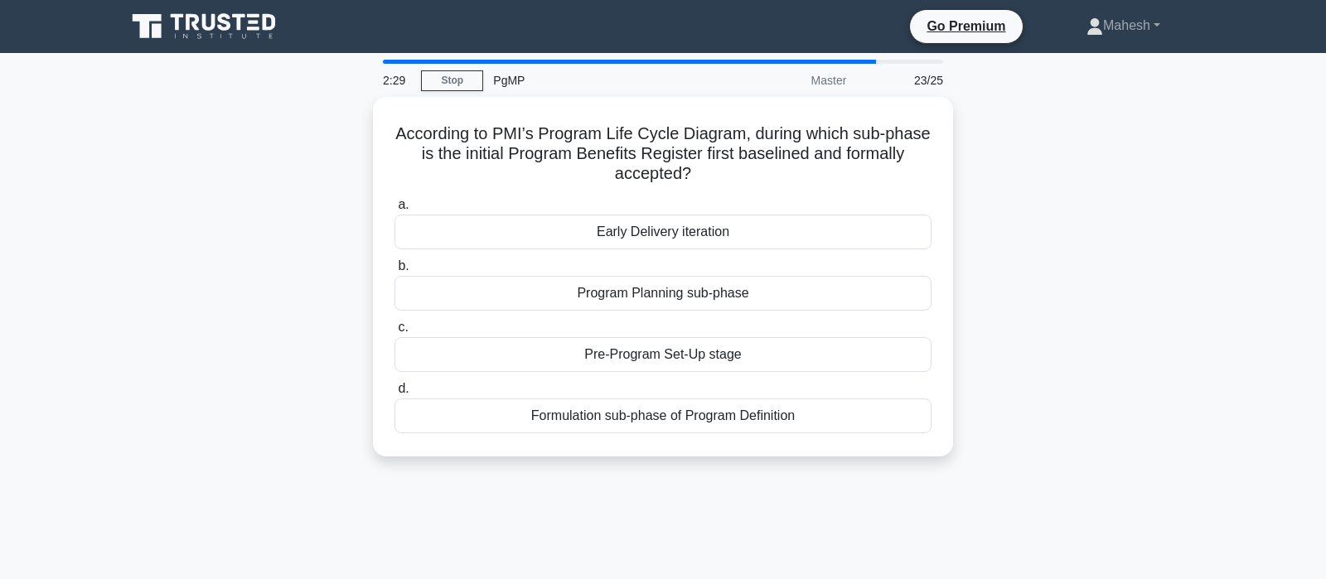
scroll to position [0, 0]
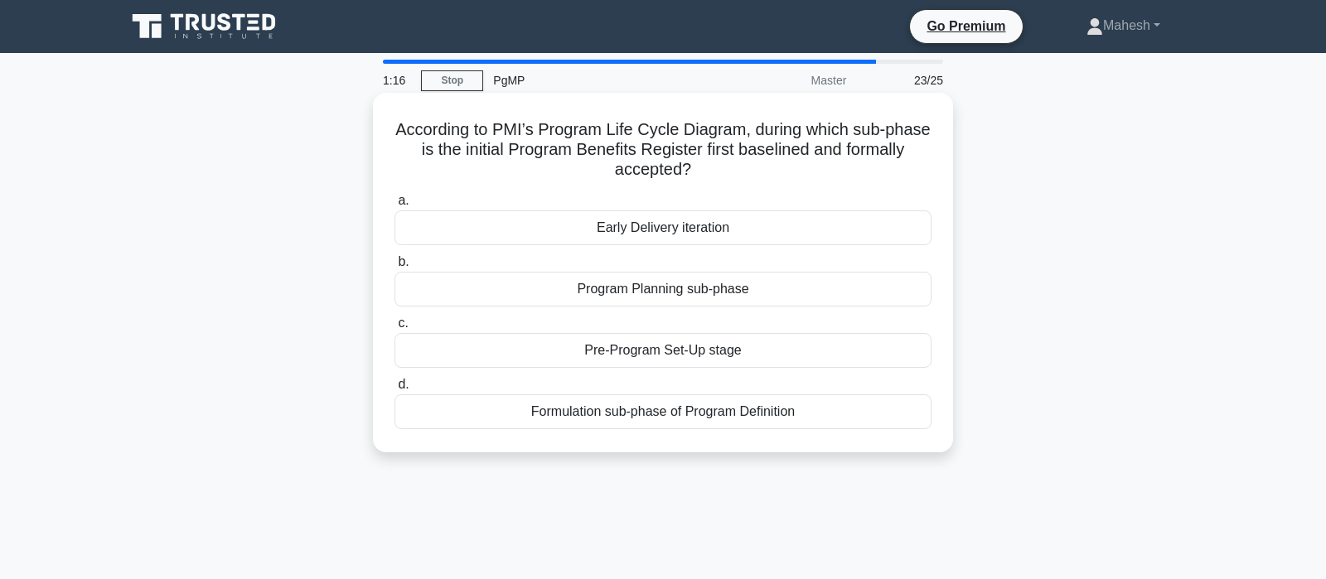
click at [644, 417] on div "Formulation sub-phase of Program Definition" at bounding box center [663, 412] width 537 height 35
click at [395, 390] on input "d. Formulation sub-phase of Program Definition" at bounding box center [395, 385] width 0 height 11
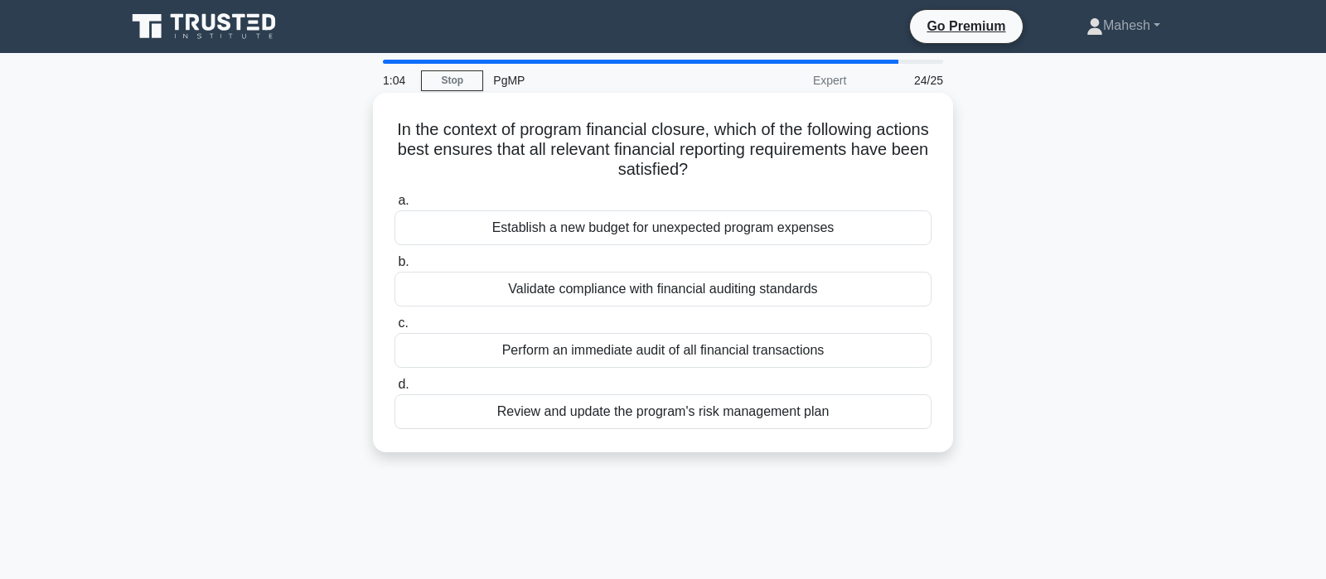
click at [734, 293] on div "Validate compliance with financial auditing standards" at bounding box center [663, 289] width 537 height 35
click at [395, 268] on input "b. Validate compliance with financial auditing standards" at bounding box center [395, 262] width 0 height 11
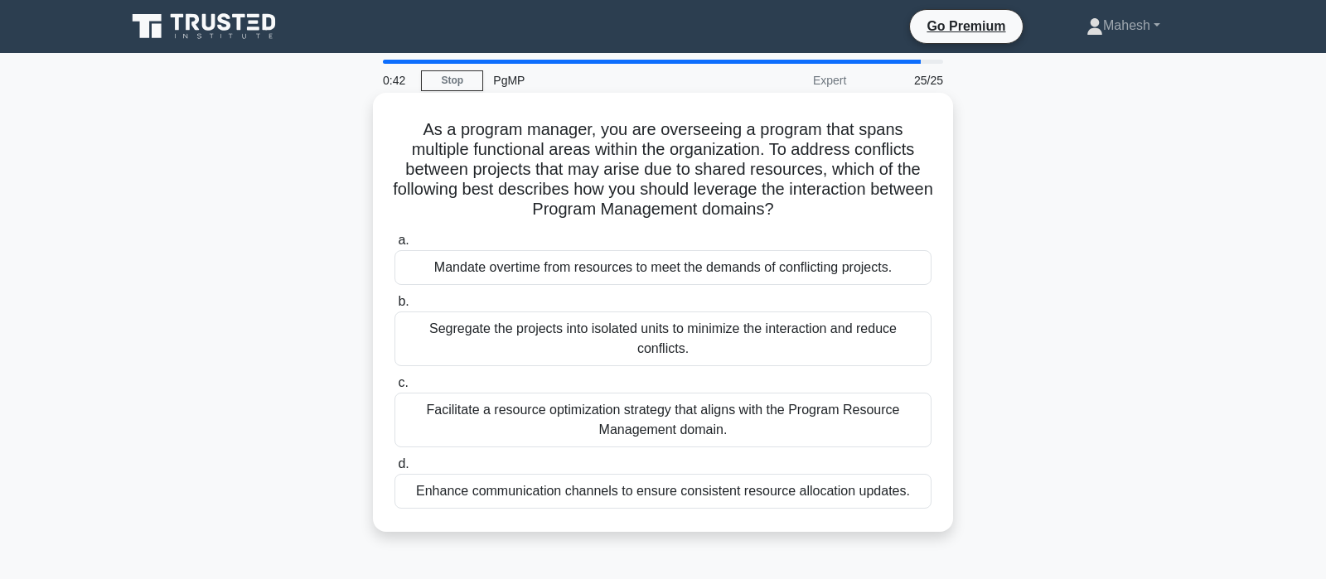
click at [642, 427] on div "Facilitate a resource optimization strategy that aligns with the Program Resour…" at bounding box center [663, 420] width 537 height 55
click at [395, 389] on input "c. Facilitate a resource optimization strategy that aligns with the Program Res…" at bounding box center [395, 383] width 0 height 11
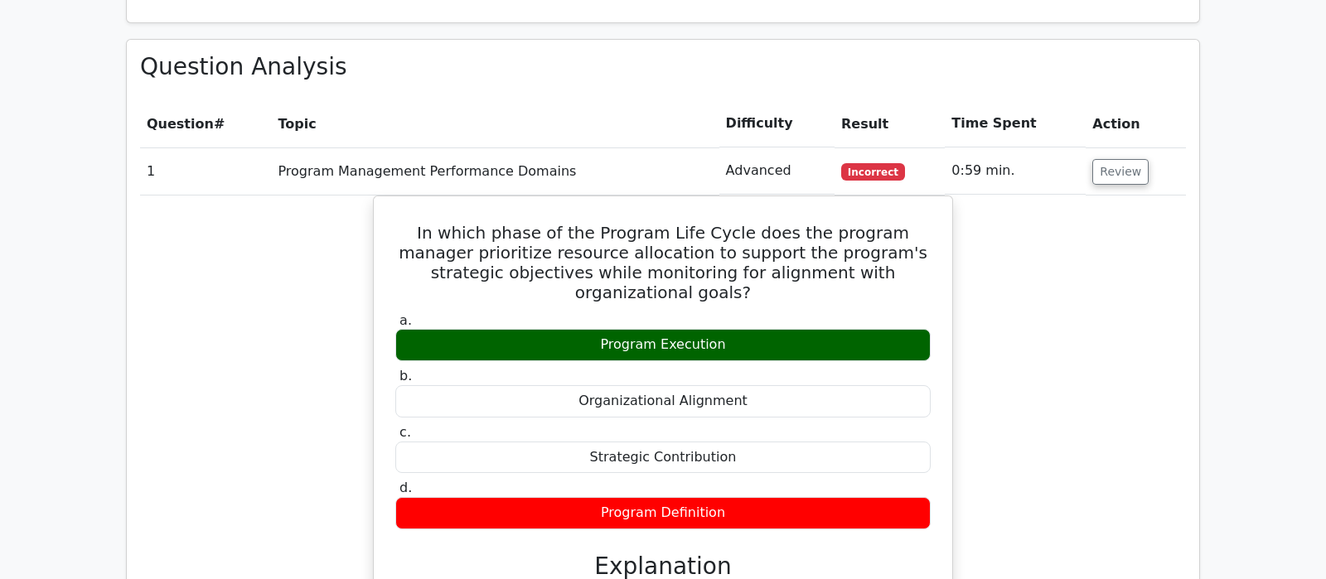
scroll to position [1393, 0]
click at [1109, 159] on button "Review" at bounding box center [1121, 172] width 56 height 26
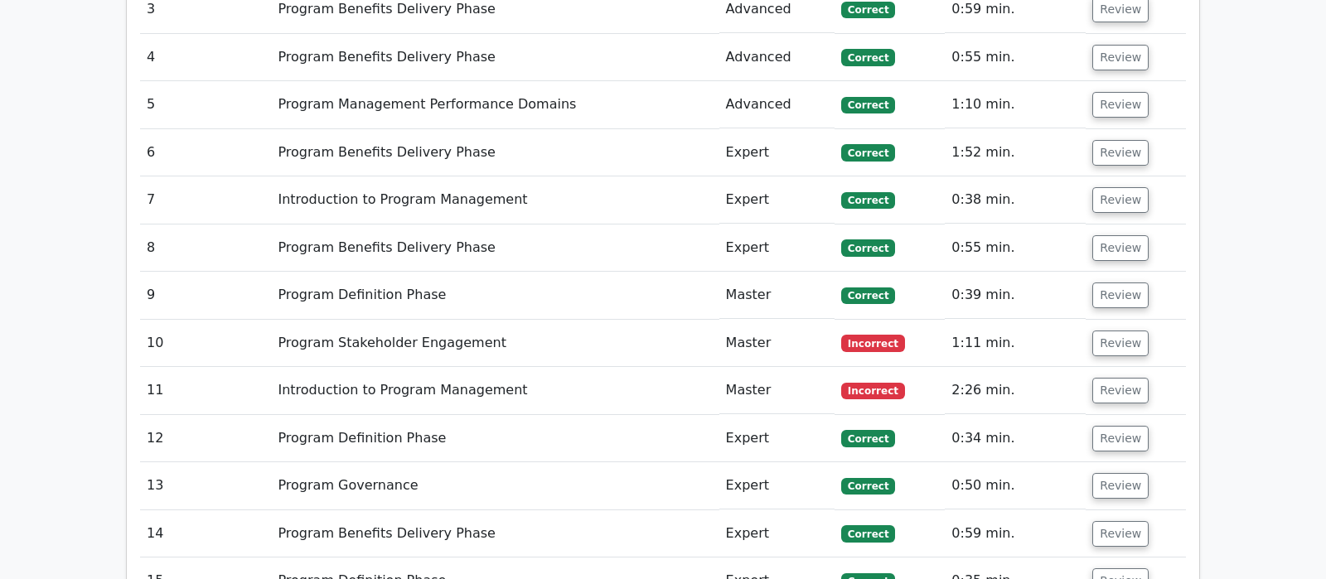
scroll to position [1654, 0]
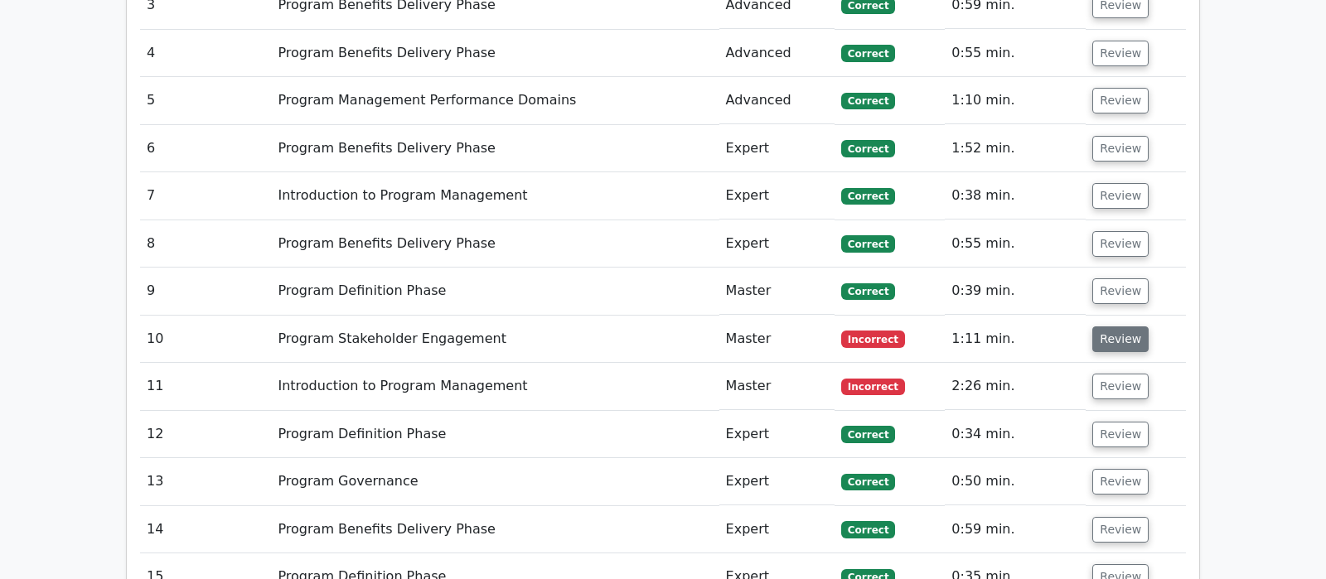
click at [1101, 327] on button "Review" at bounding box center [1121, 340] width 56 height 26
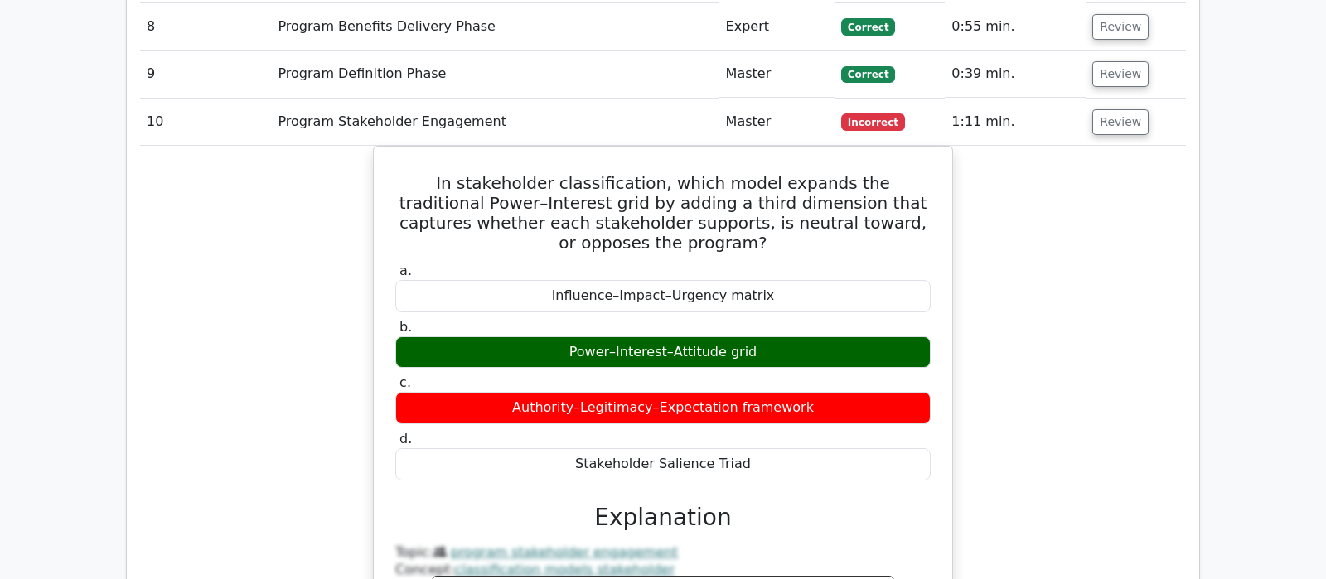
scroll to position [1828, 0]
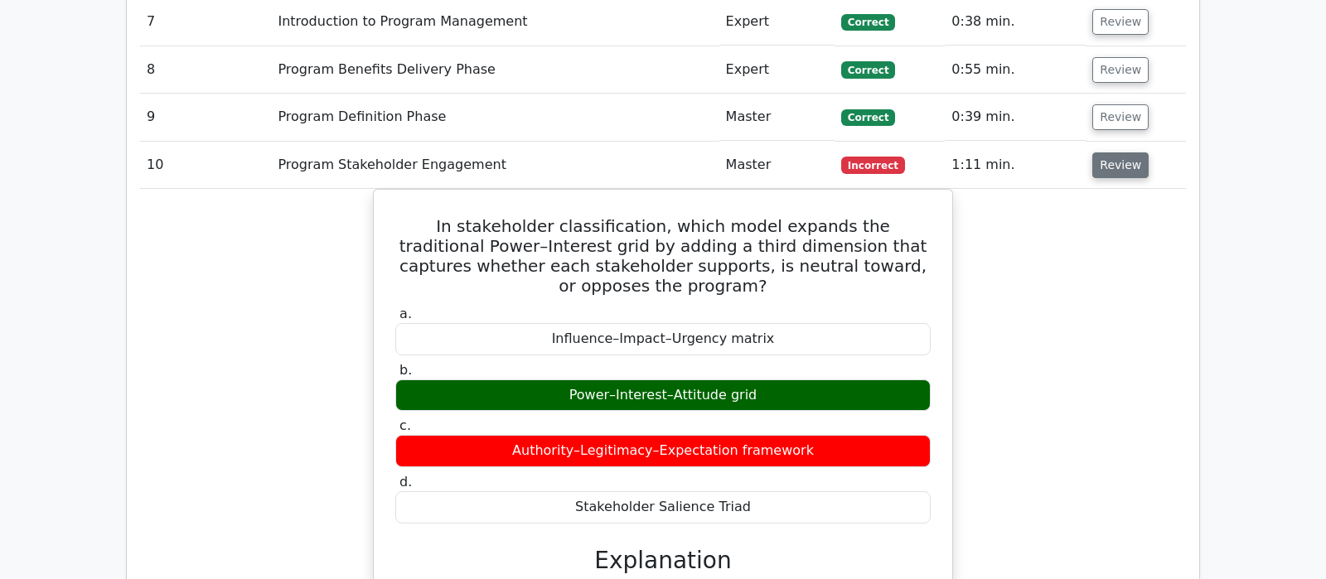
click at [1125, 153] on button "Review" at bounding box center [1121, 166] width 56 height 26
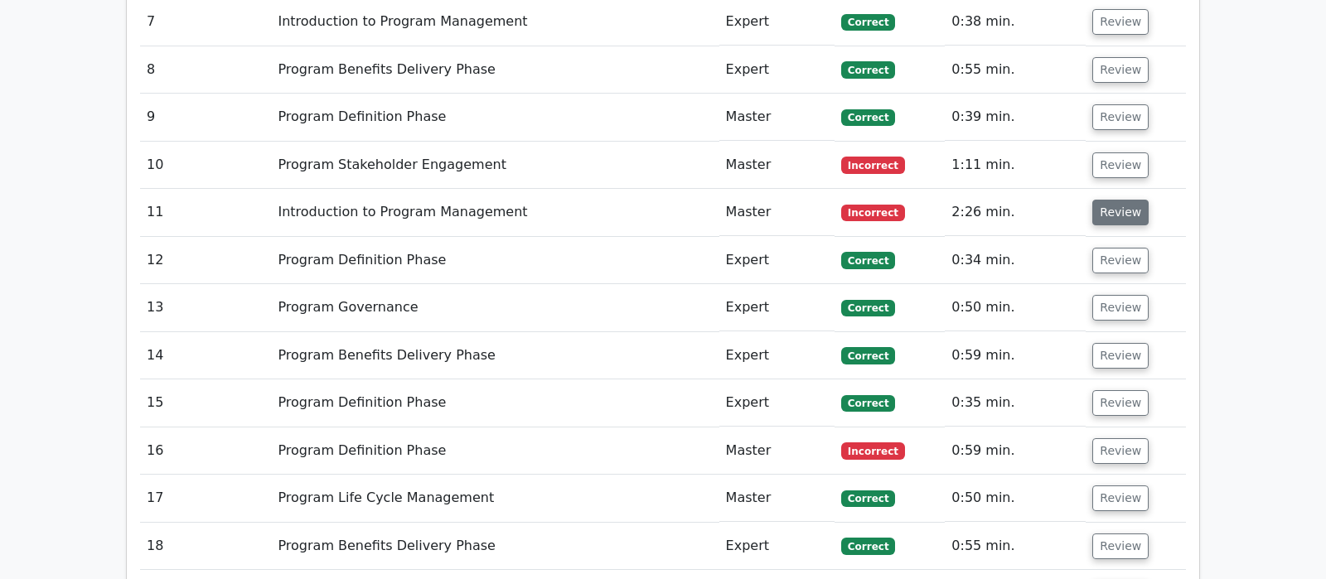
click at [1115, 200] on button "Review" at bounding box center [1121, 213] width 56 height 26
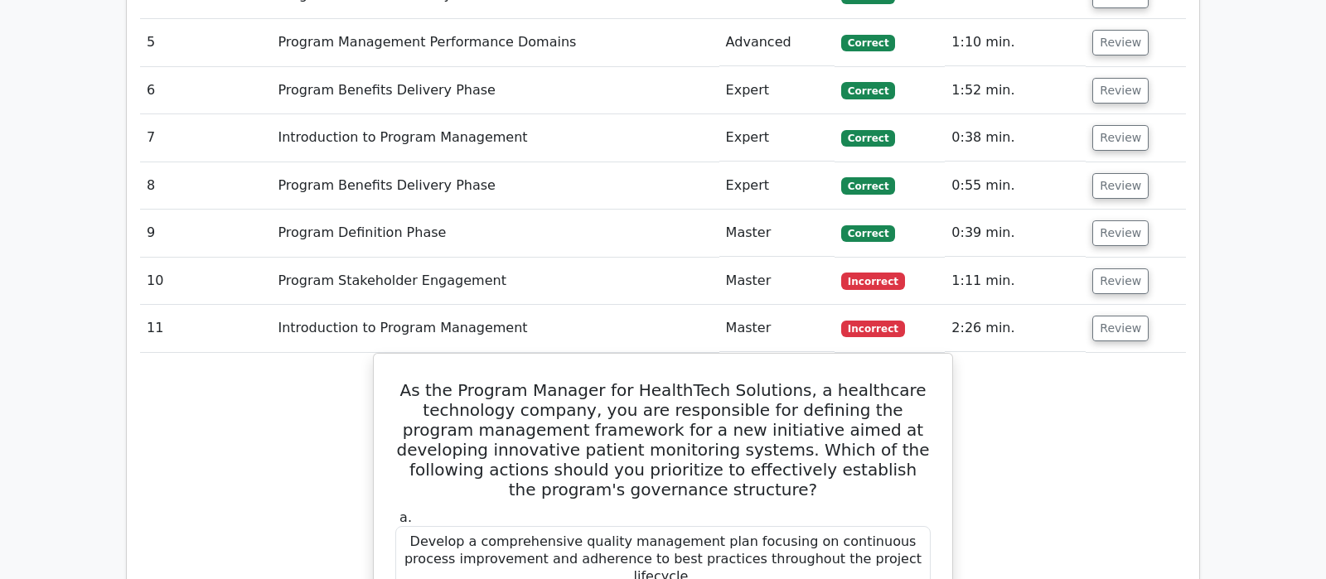
scroll to position [1654, 0]
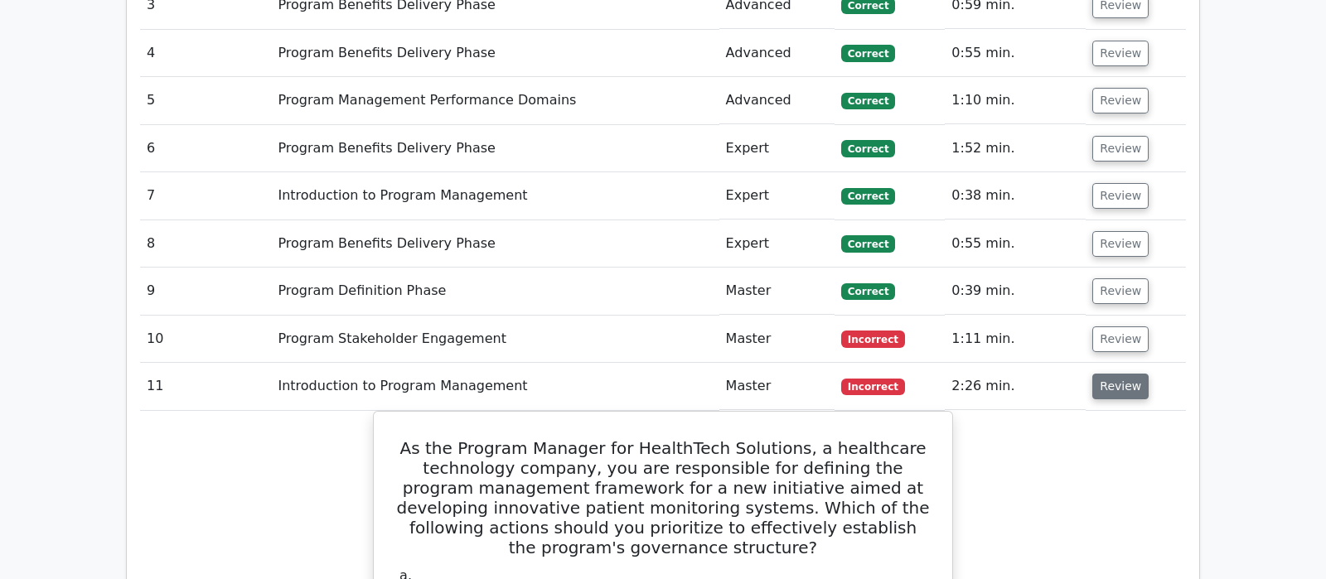
click at [1124, 374] on button "Review" at bounding box center [1121, 387] width 56 height 26
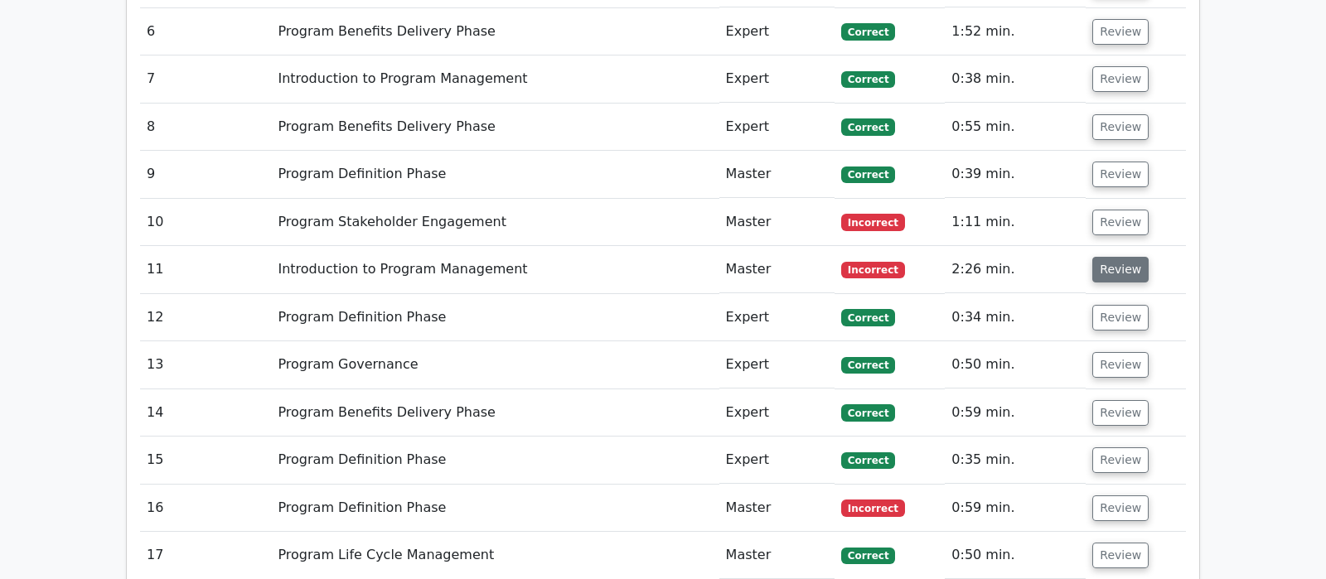
scroll to position [1828, 0]
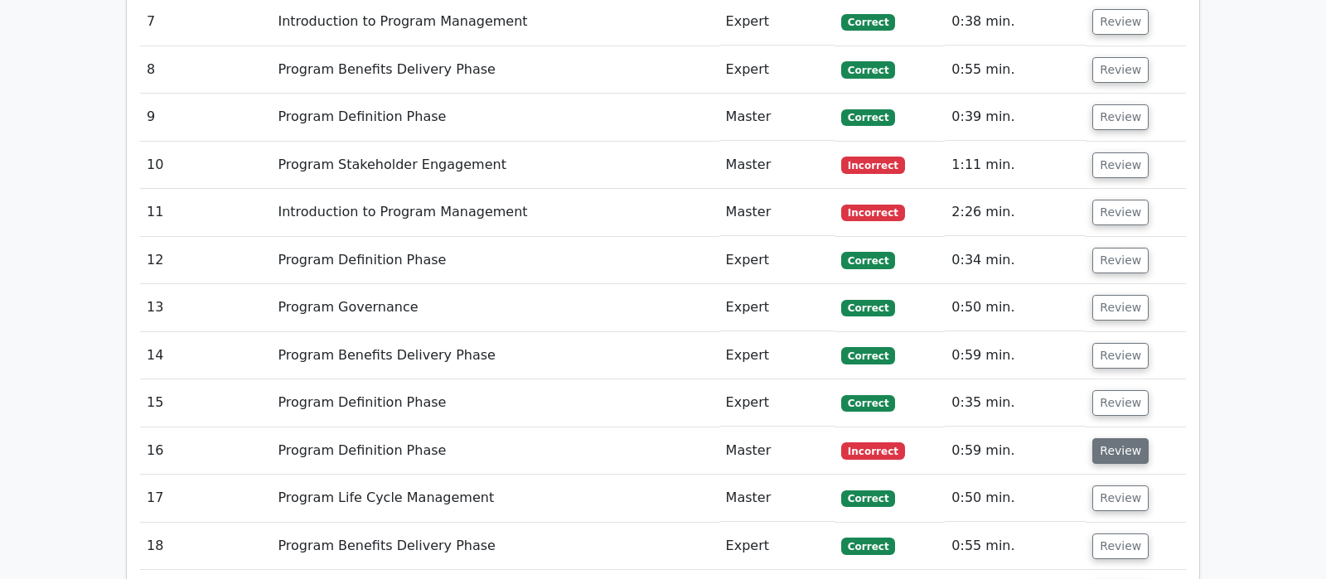
click at [1109, 439] on button "Review" at bounding box center [1121, 452] width 56 height 26
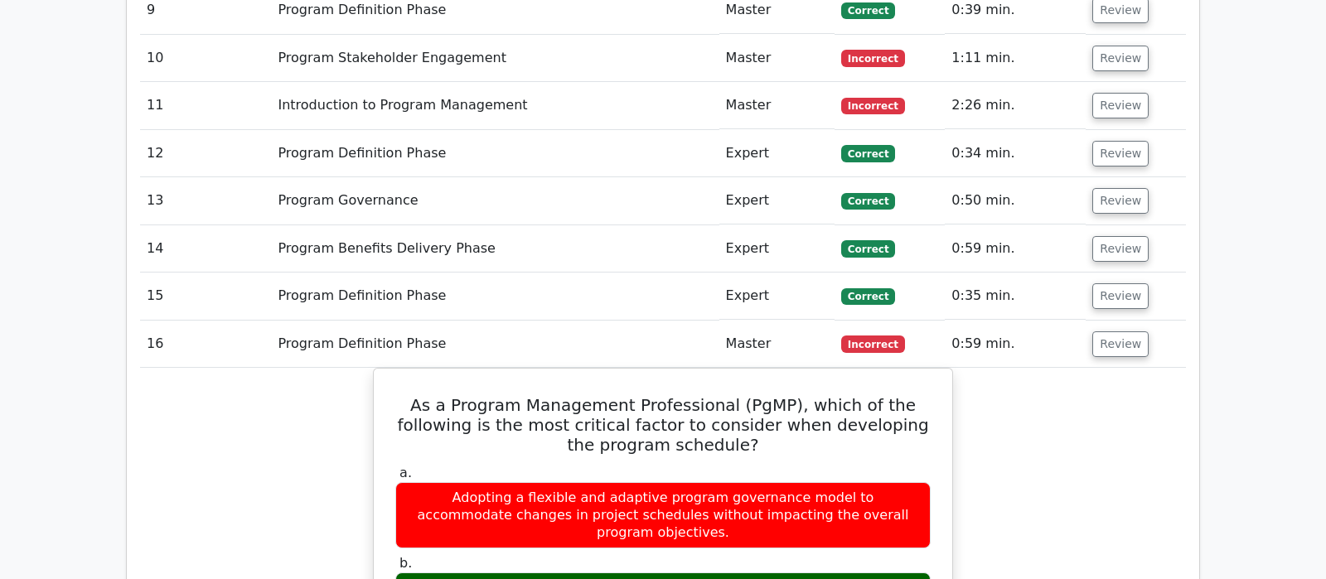
scroll to position [2089, 0]
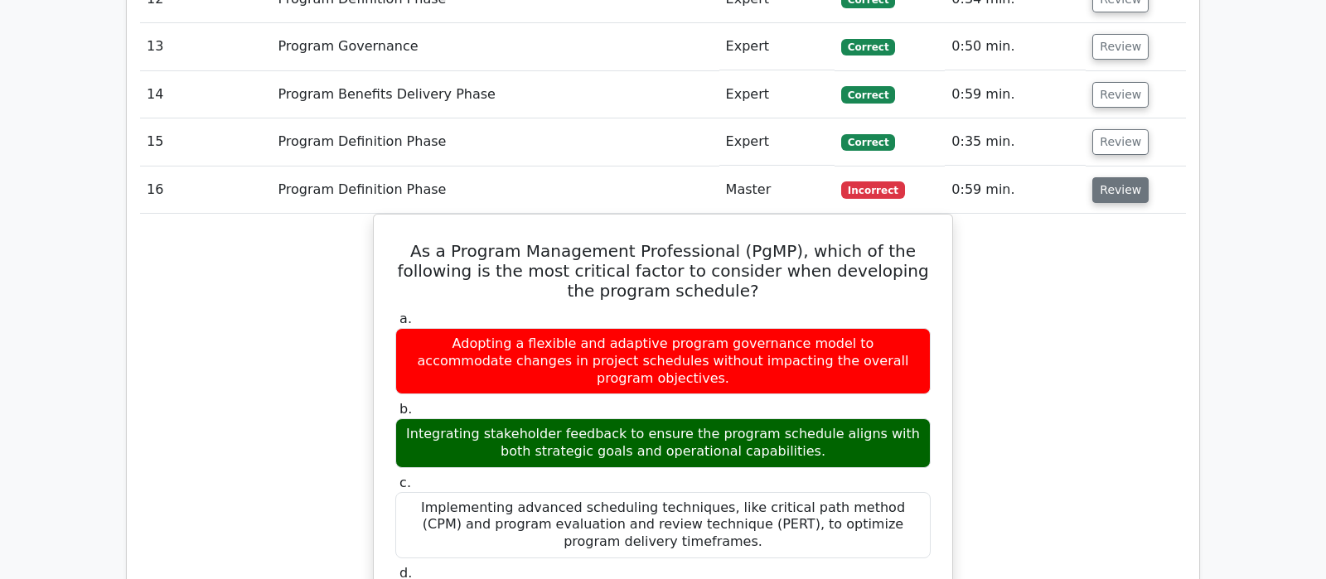
click at [1107, 177] on button "Review" at bounding box center [1121, 190] width 56 height 26
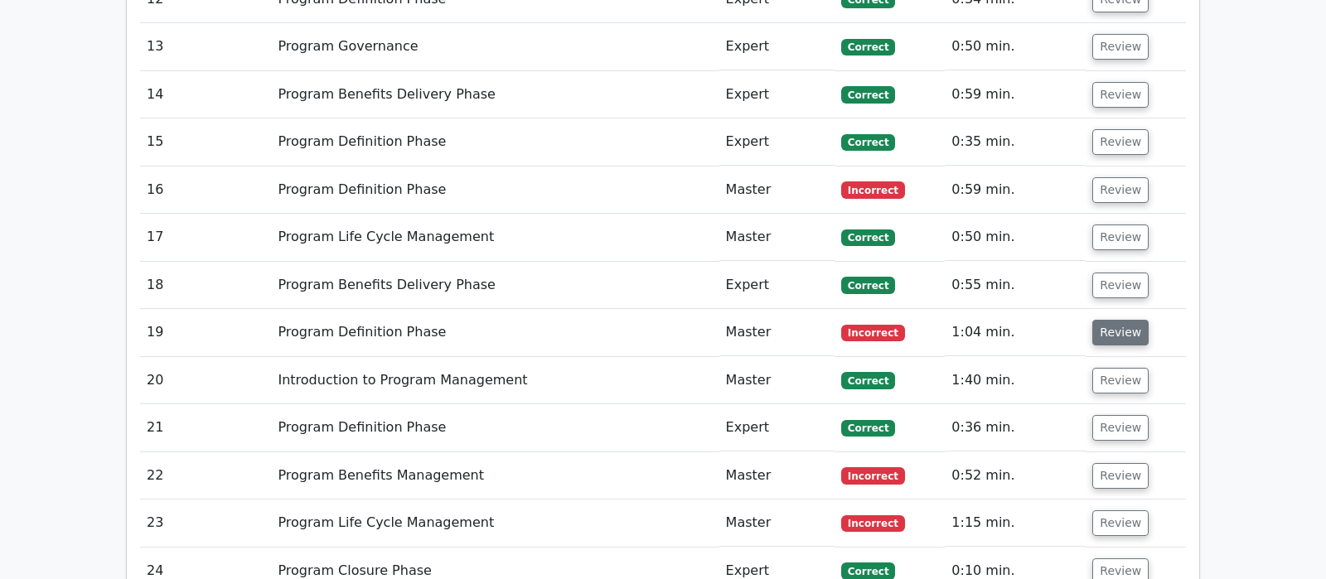
click at [1110, 320] on button "Review" at bounding box center [1121, 333] width 56 height 26
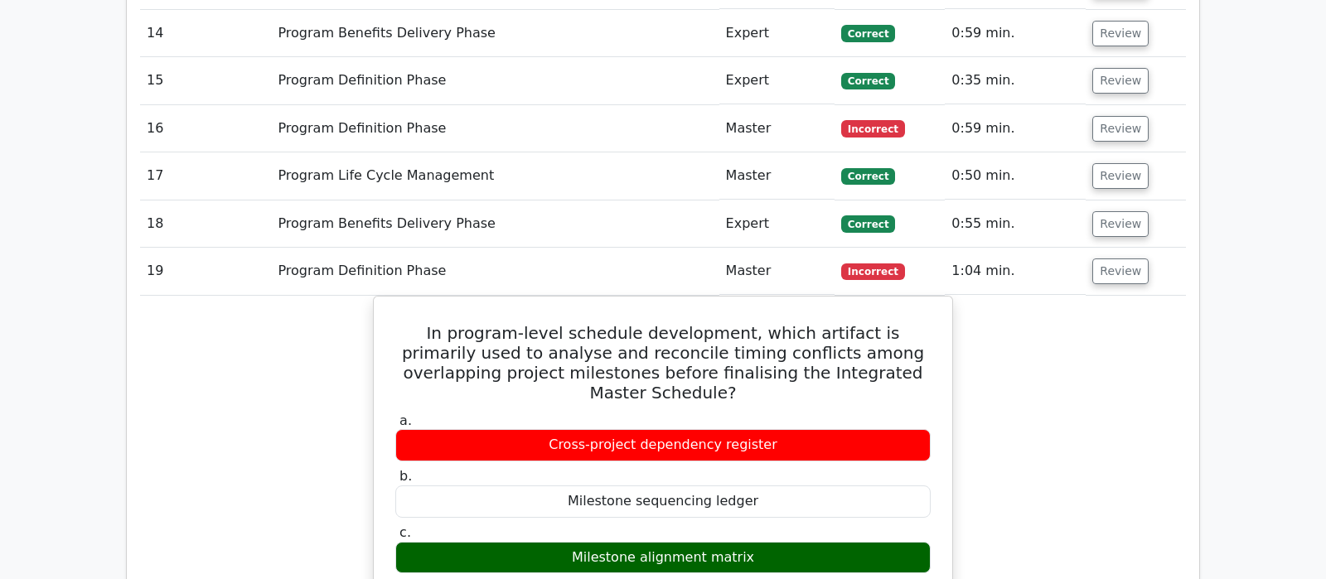
scroll to position [2176, 0]
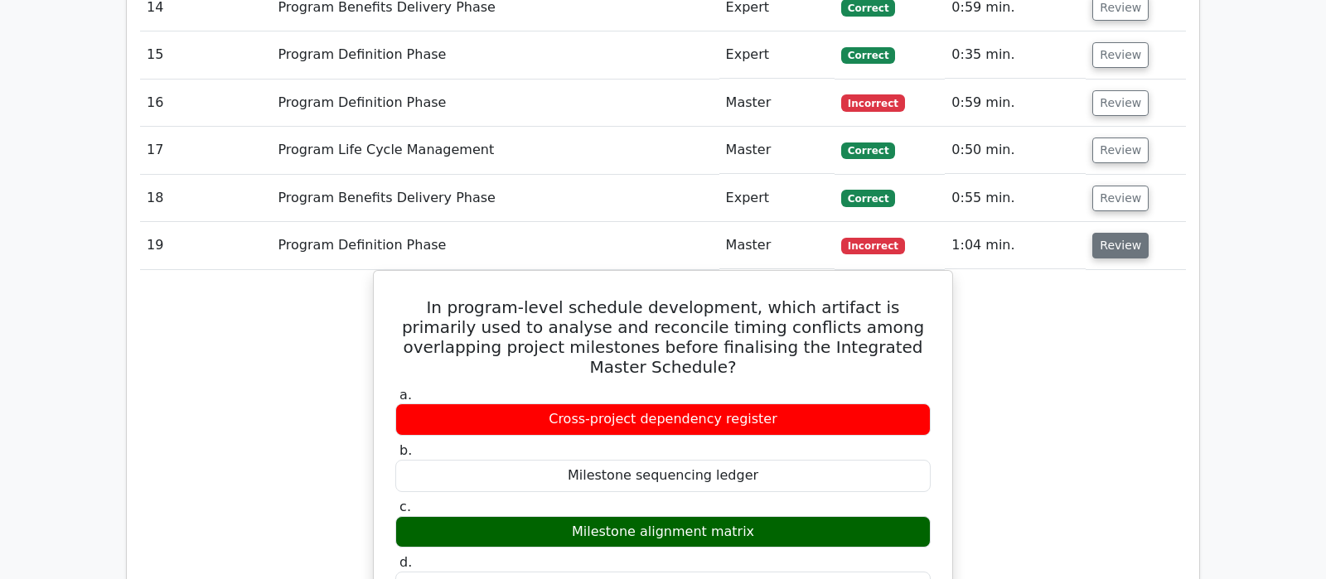
click at [1125, 233] on button "Review" at bounding box center [1121, 246] width 56 height 26
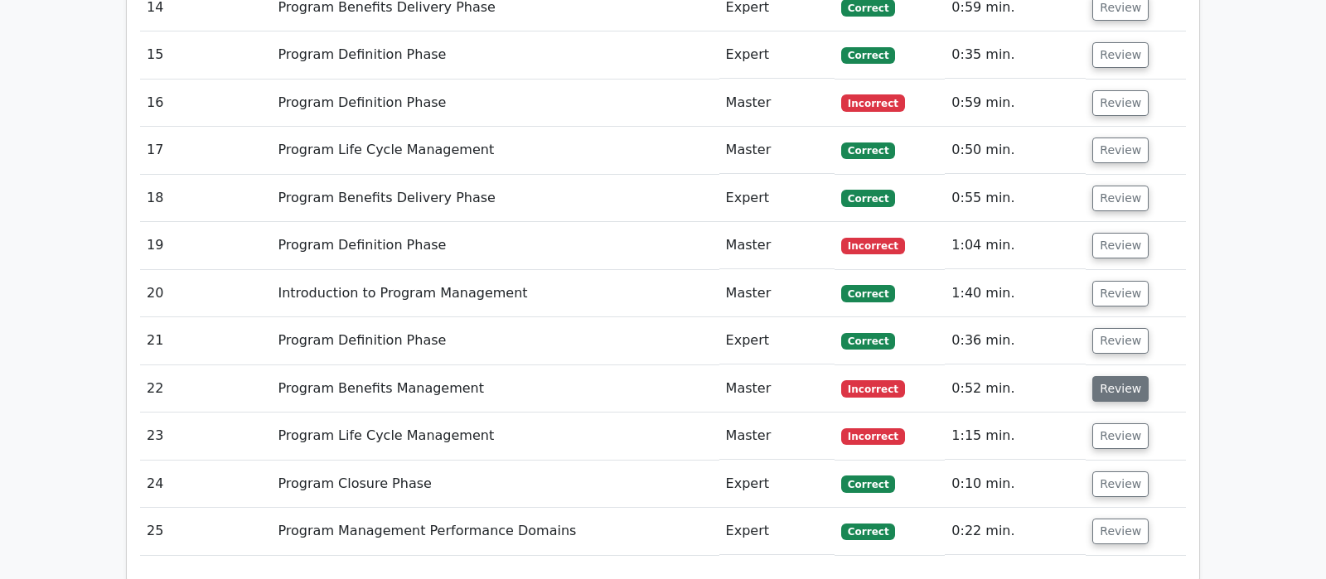
click at [1115, 376] on button "Review" at bounding box center [1121, 389] width 56 height 26
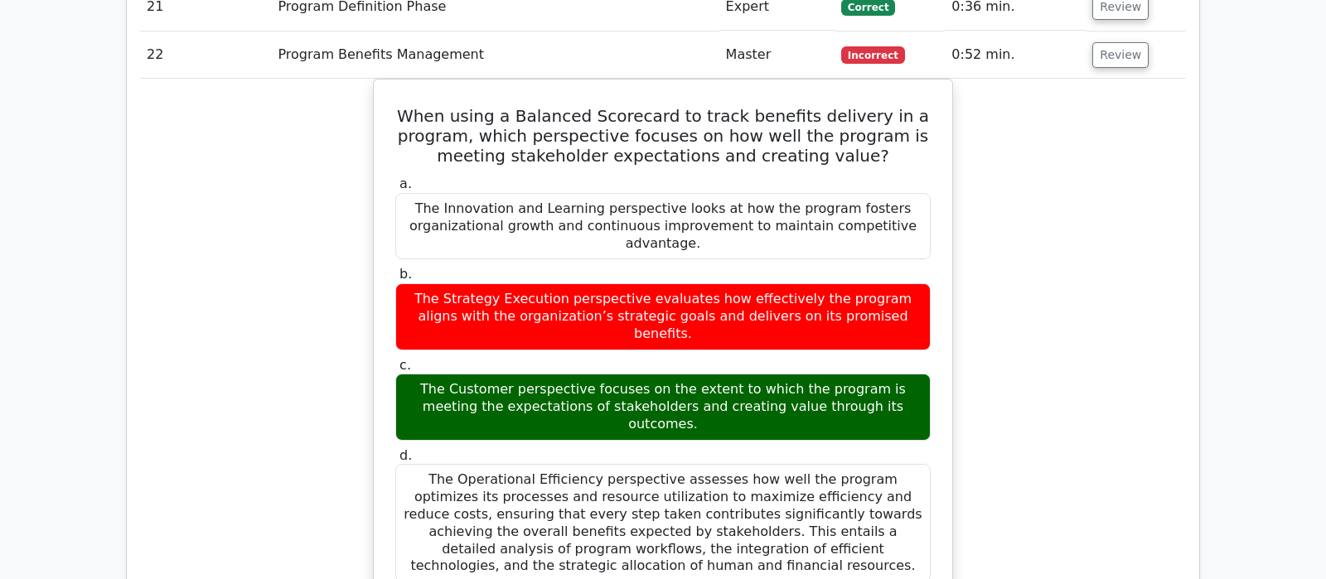
scroll to position [2437, 0]
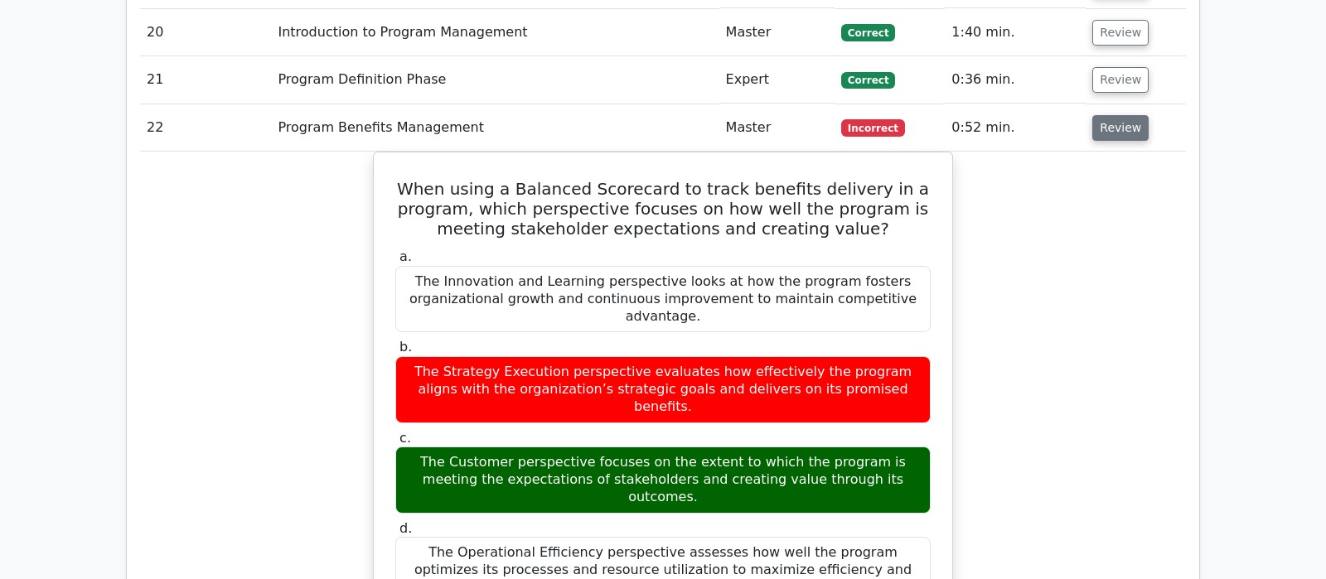
click at [1105, 115] on button "Review" at bounding box center [1121, 128] width 56 height 26
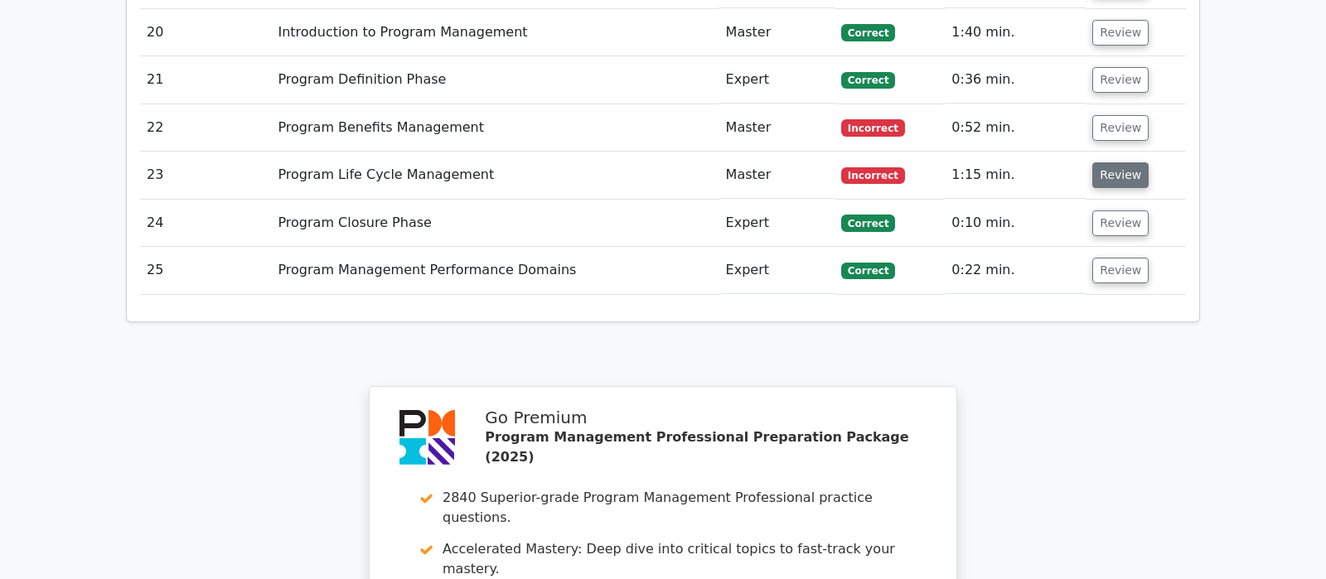
click at [1098, 162] on button "Review" at bounding box center [1121, 175] width 56 height 26
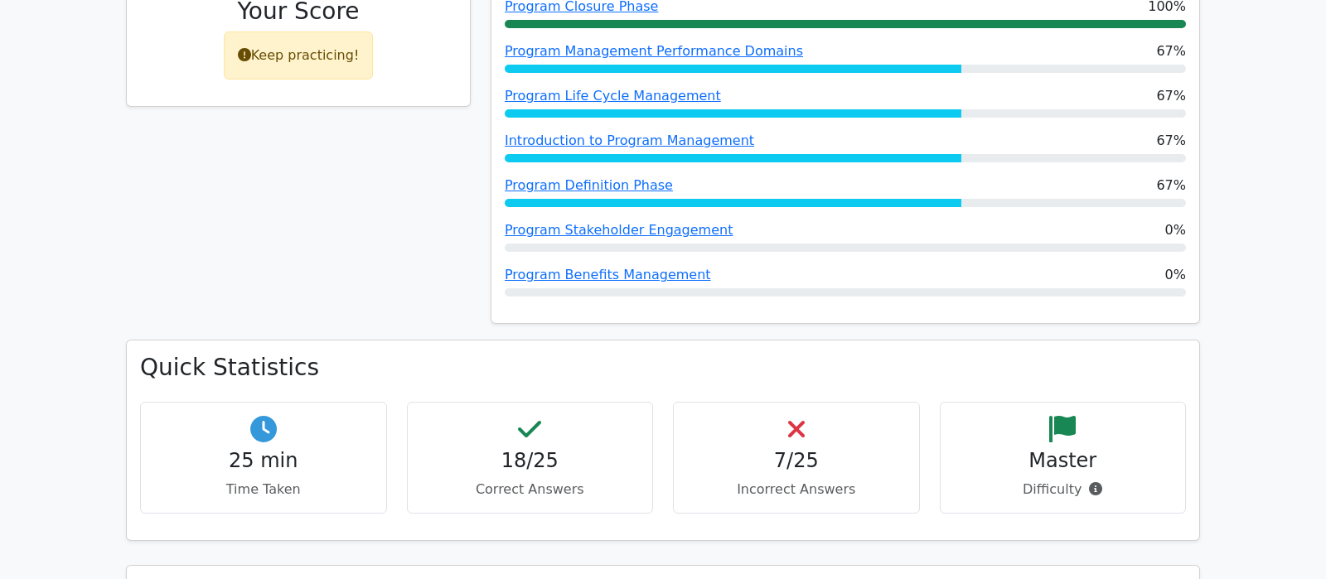
scroll to position [609, 0]
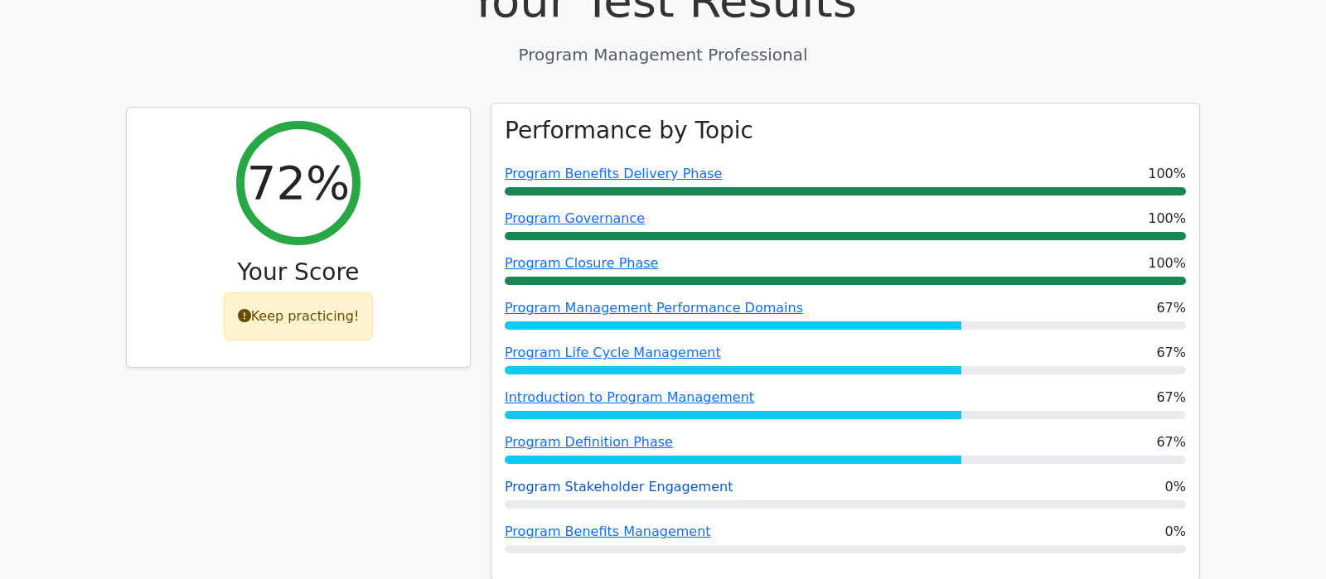
click at [662, 479] on link "Program Stakeholder Engagement" at bounding box center [619, 487] width 228 height 16
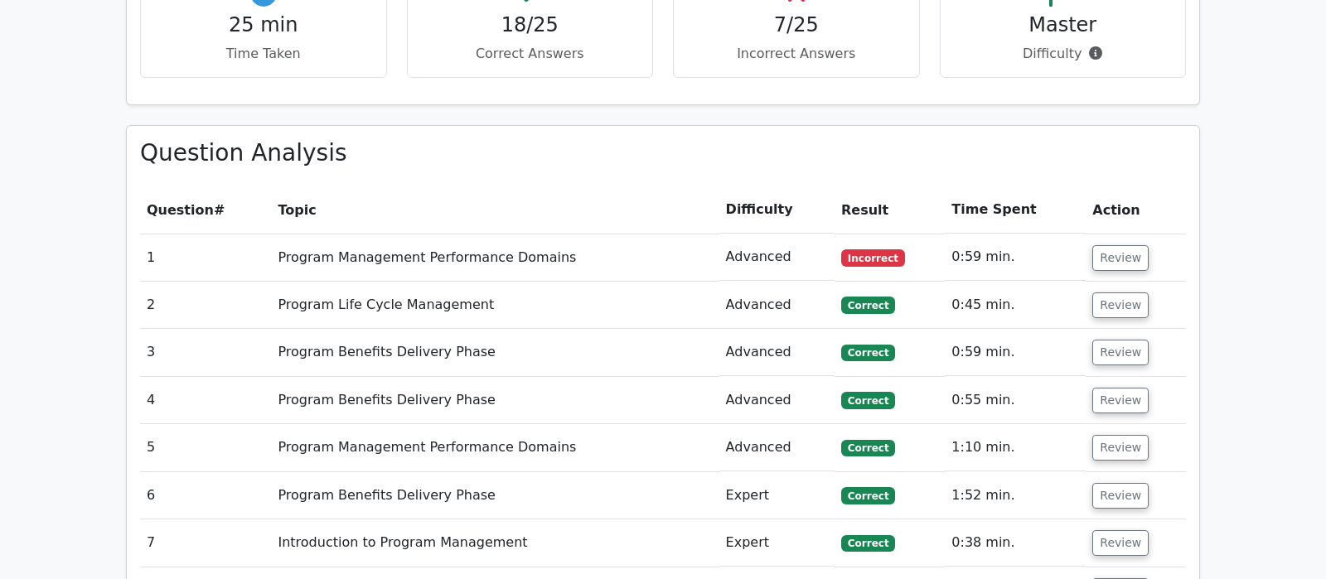
scroll to position [1306, 0]
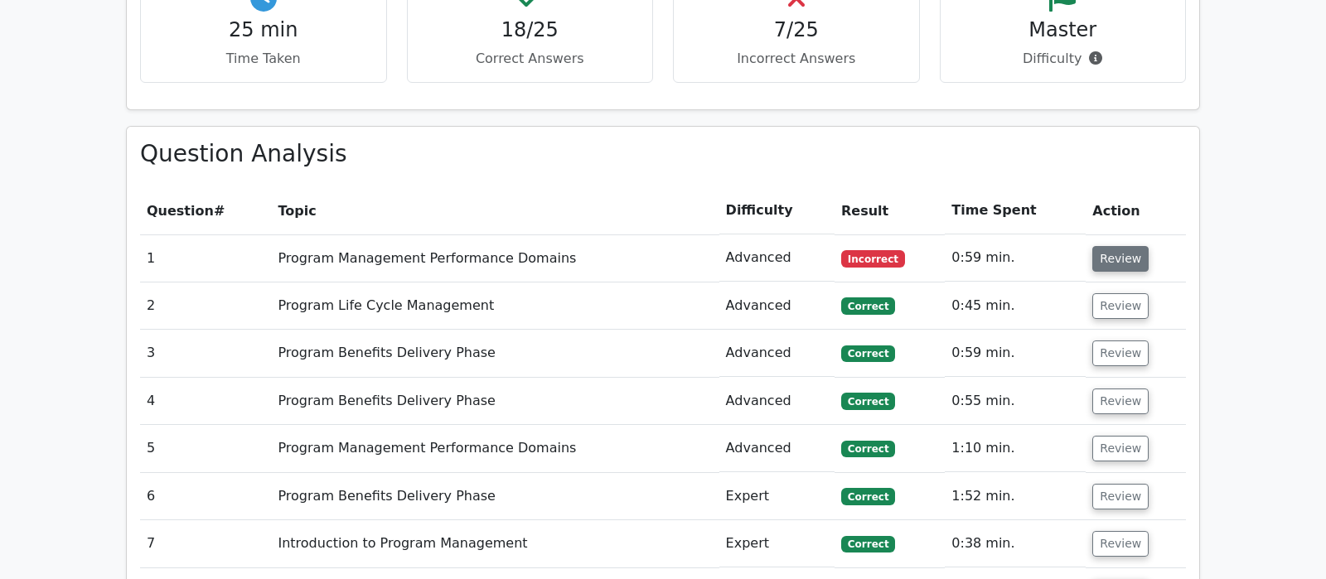
click at [1116, 246] on button "Review" at bounding box center [1121, 259] width 56 height 26
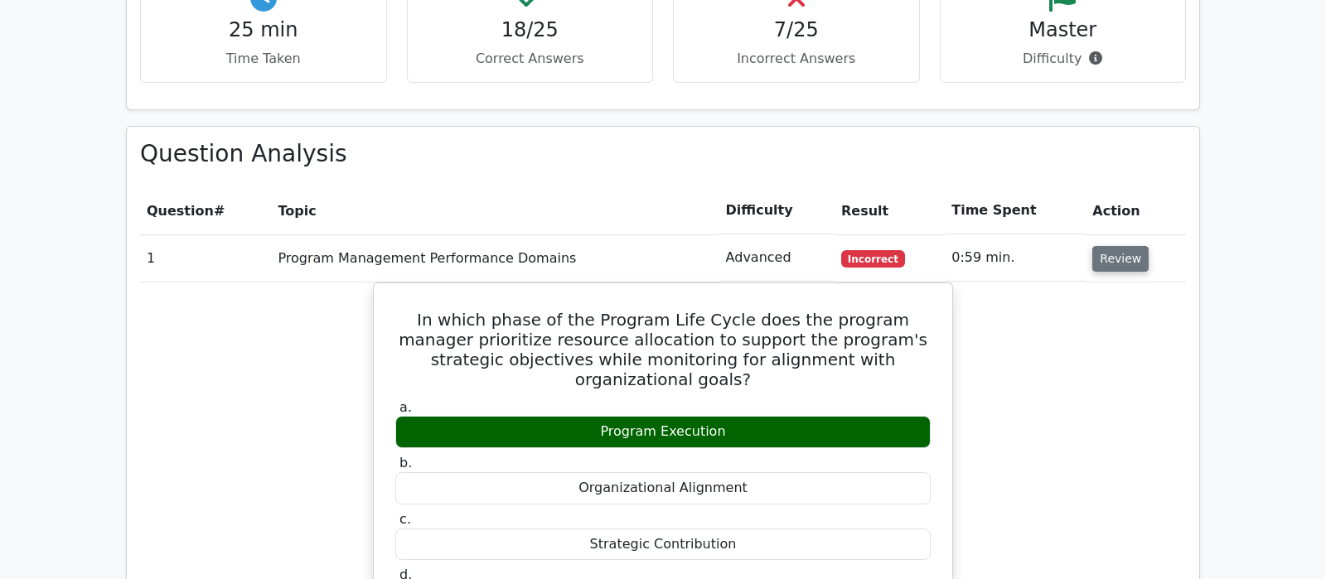
click at [1116, 246] on button "Review" at bounding box center [1121, 259] width 56 height 26
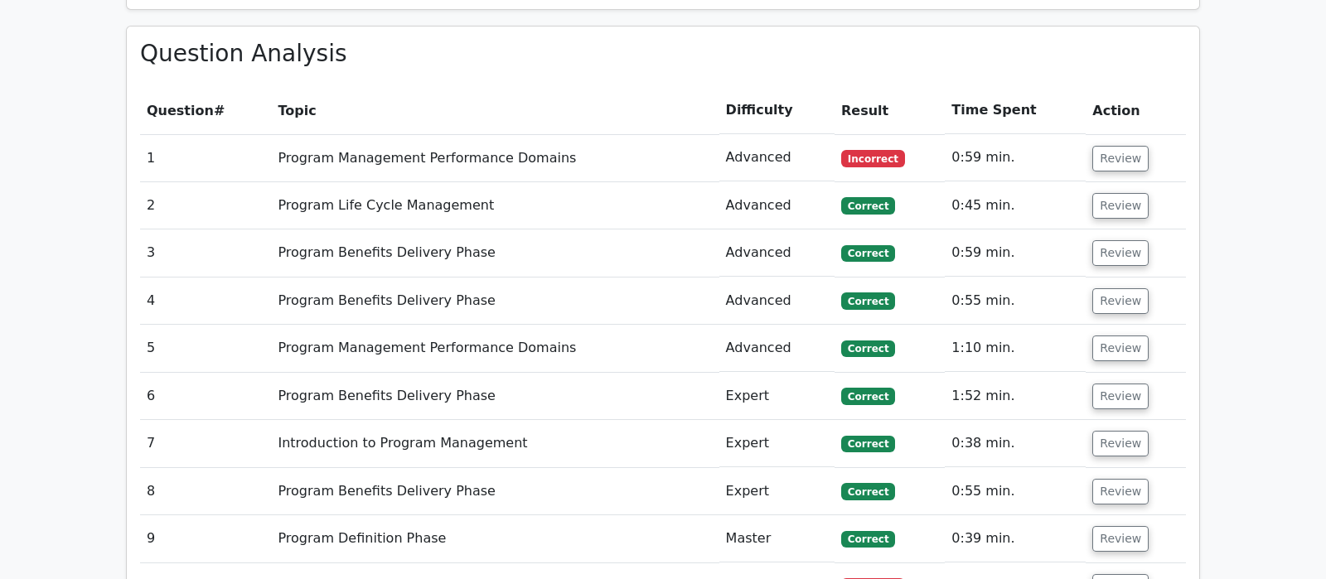
scroll to position [1567, 0]
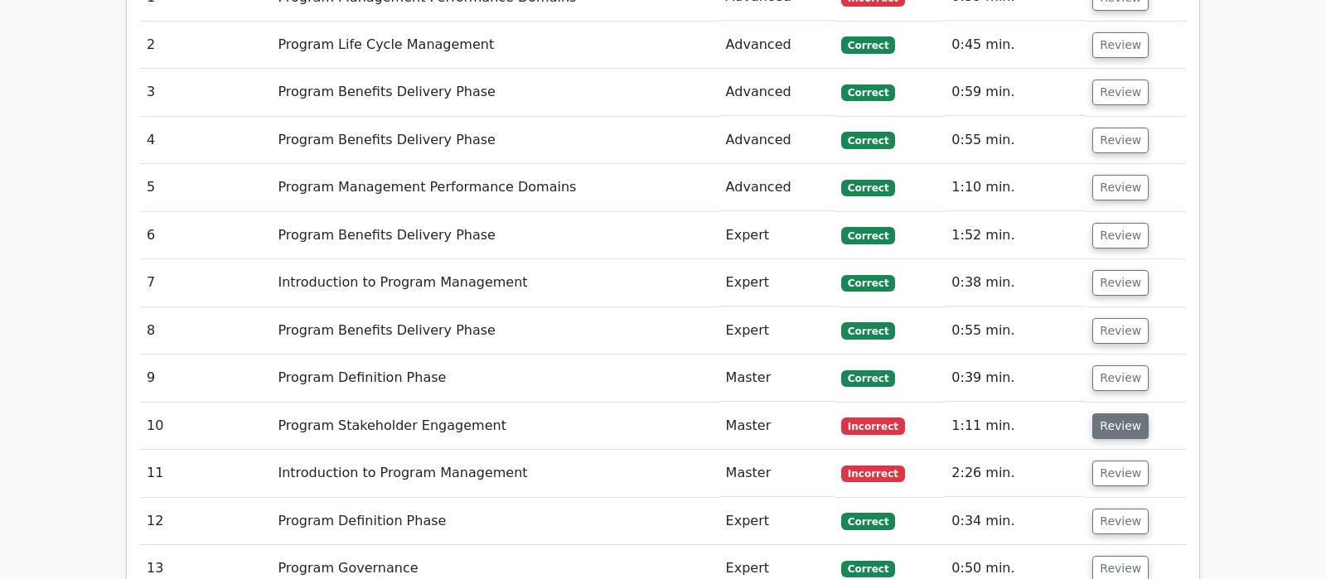
click at [1121, 414] on button "Review" at bounding box center [1121, 427] width 56 height 26
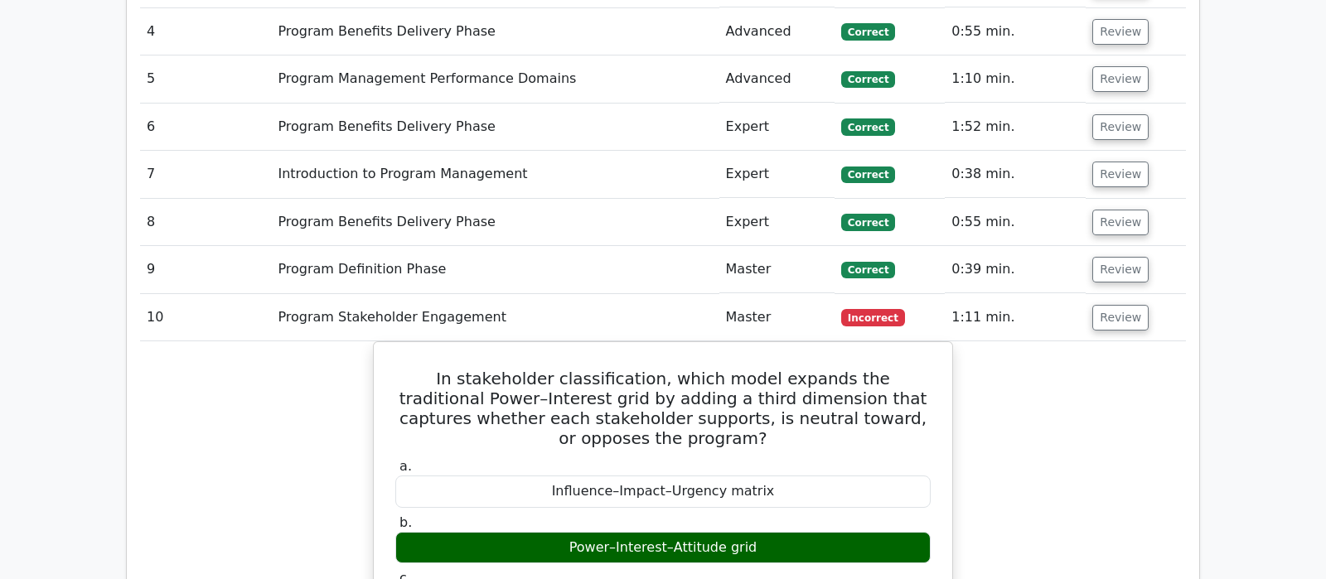
scroll to position [1828, 0]
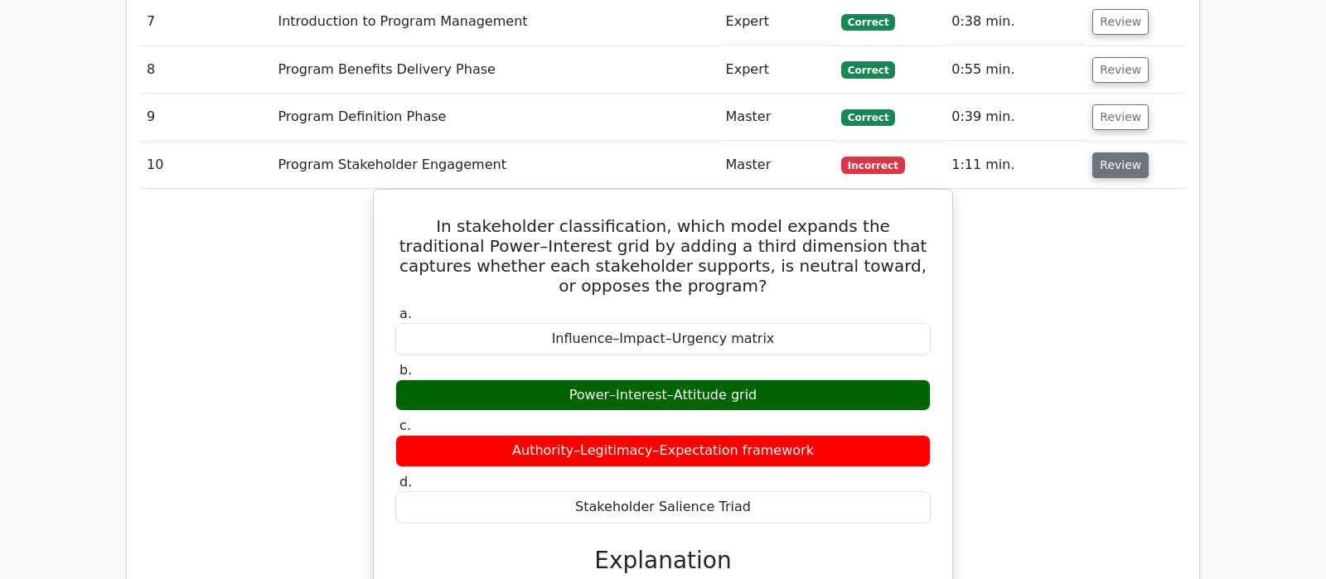
click at [1124, 153] on button "Review" at bounding box center [1121, 166] width 56 height 26
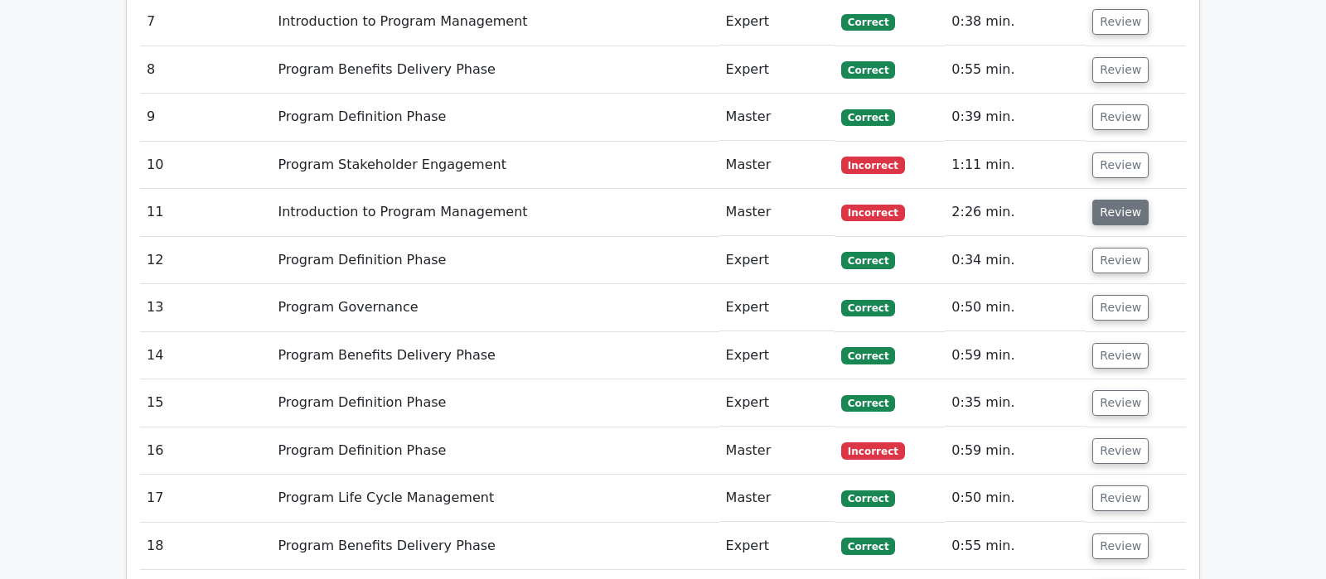
click at [1118, 200] on button "Review" at bounding box center [1121, 213] width 56 height 26
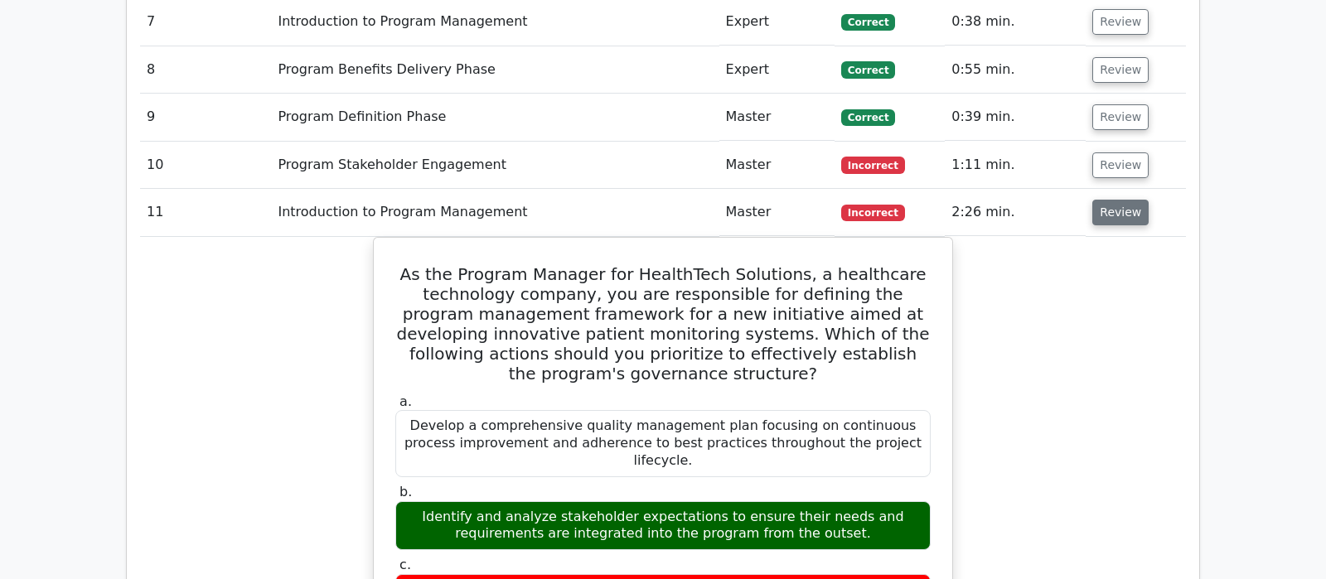
click at [1117, 200] on button "Review" at bounding box center [1121, 213] width 56 height 26
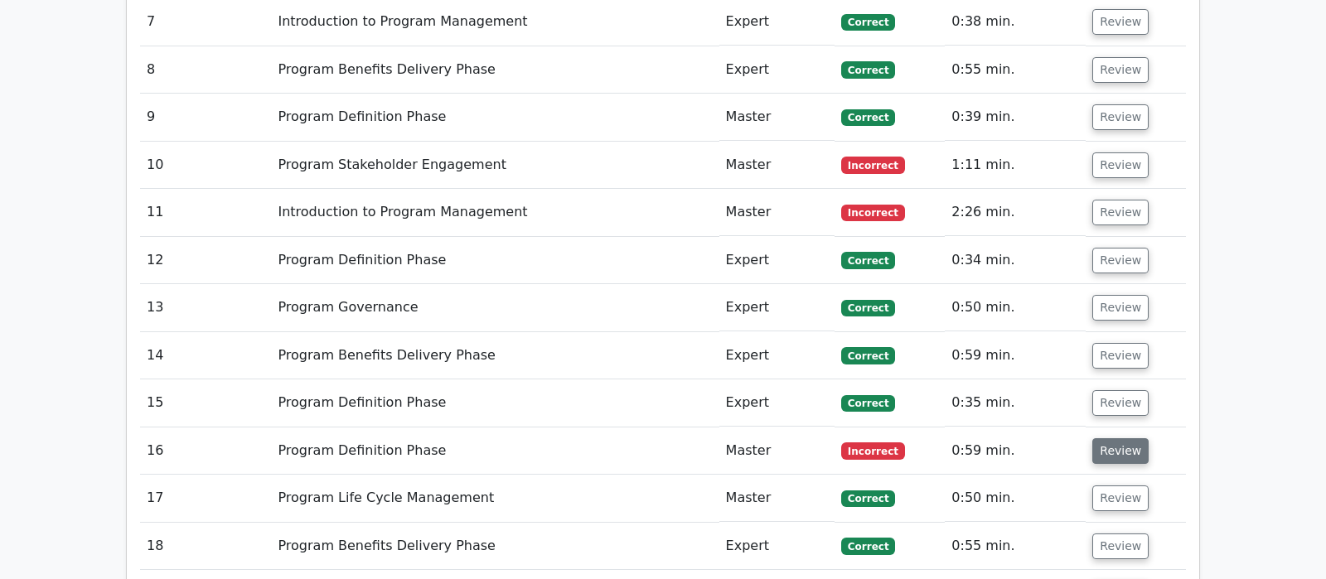
click at [1106, 439] on button "Review" at bounding box center [1121, 452] width 56 height 26
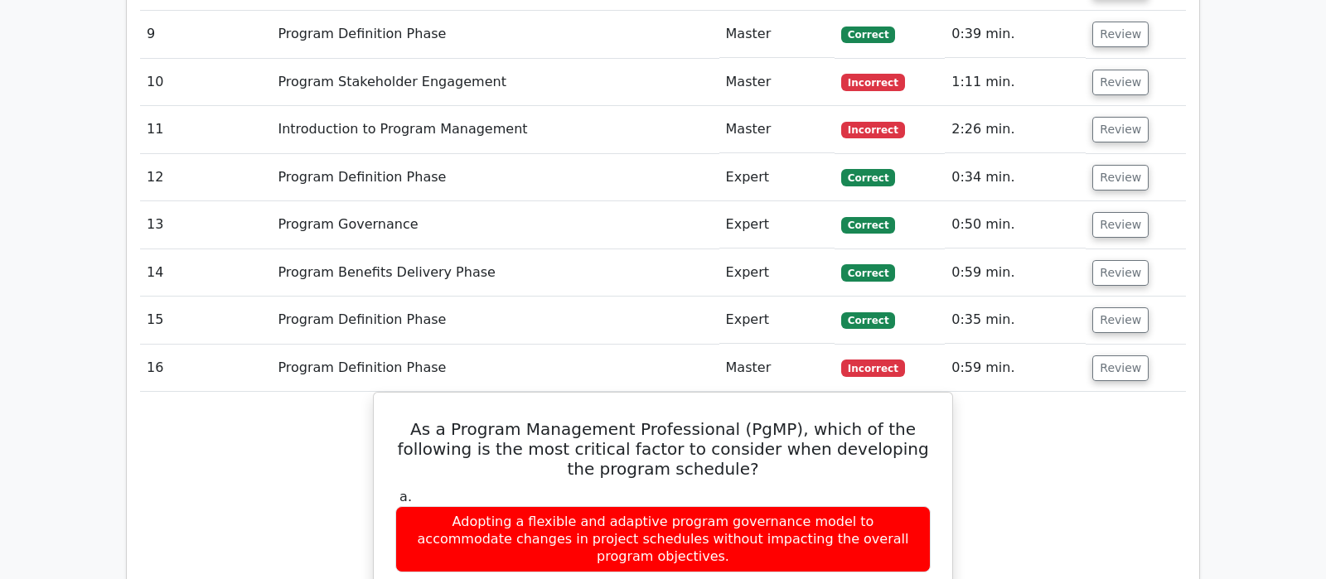
scroll to position [2002, 0]
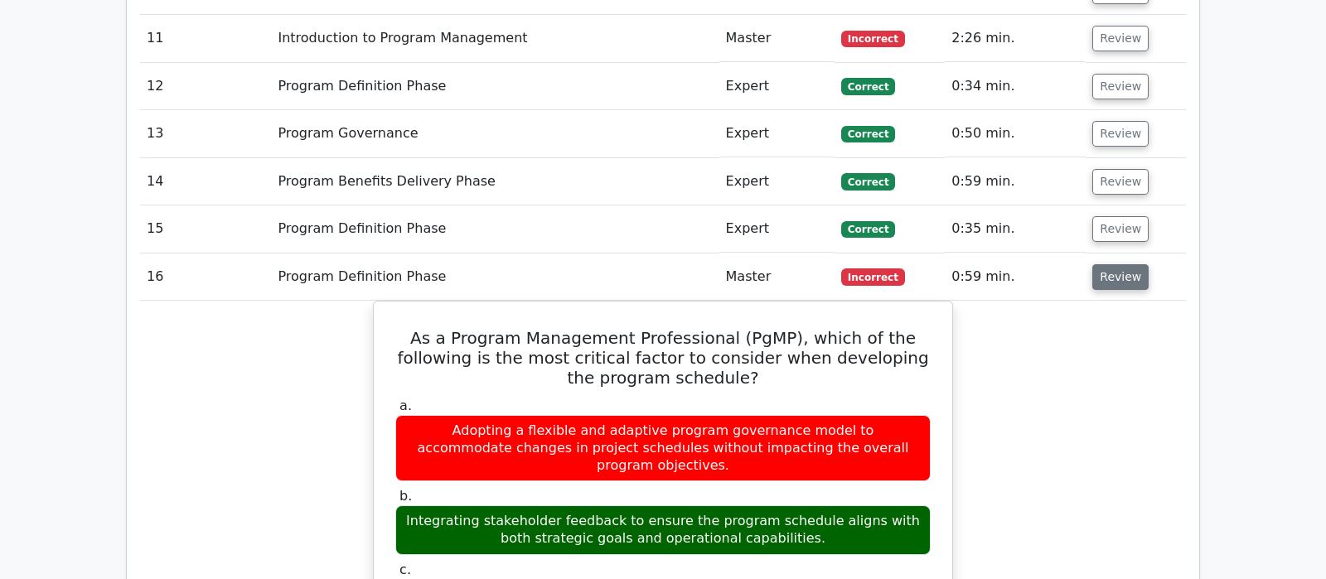
click at [1126, 264] on button "Review" at bounding box center [1121, 277] width 56 height 26
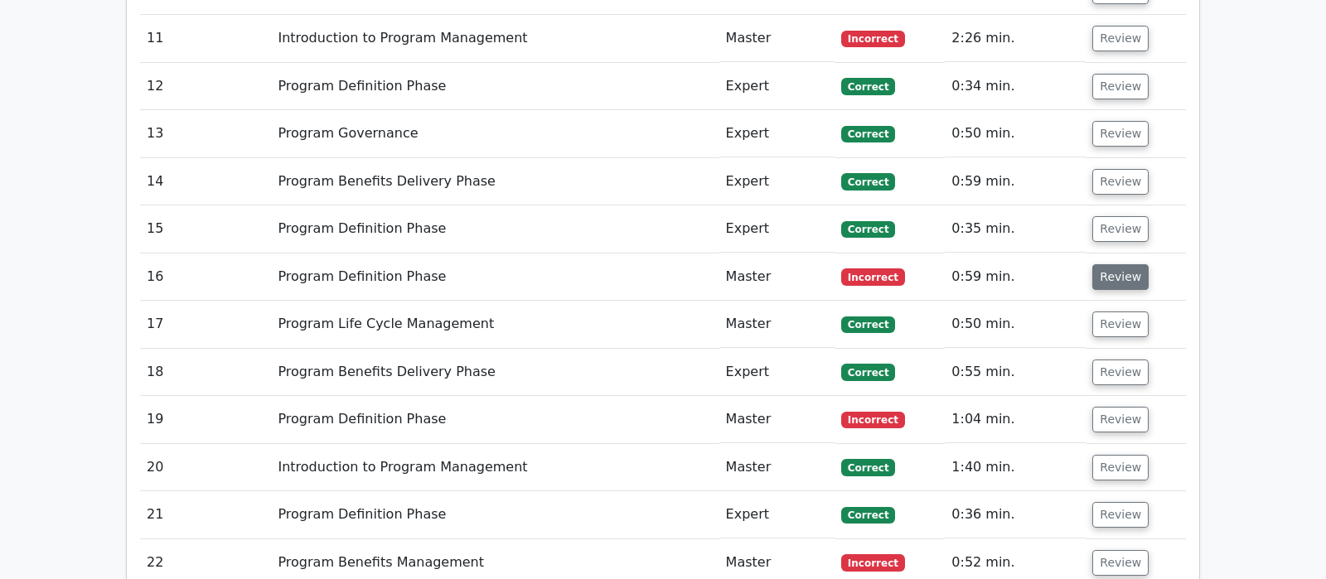
click at [1128, 264] on button "Review" at bounding box center [1121, 277] width 56 height 26
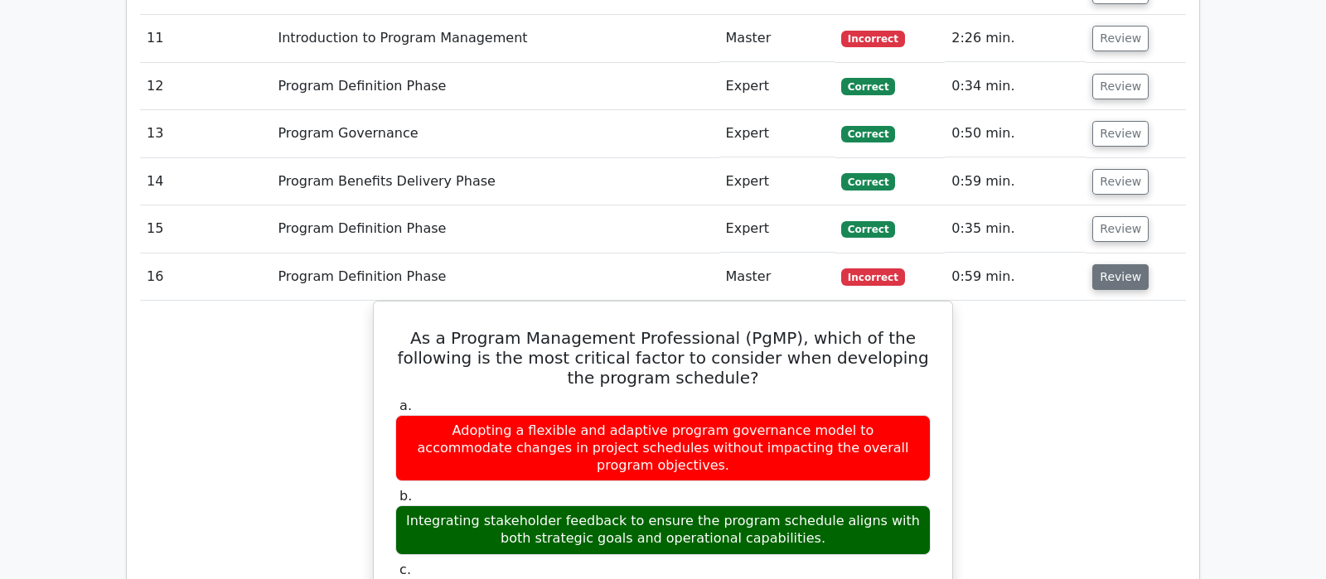
click at [1128, 264] on button "Review" at bounding box center [1121, 277] width 56 height 26
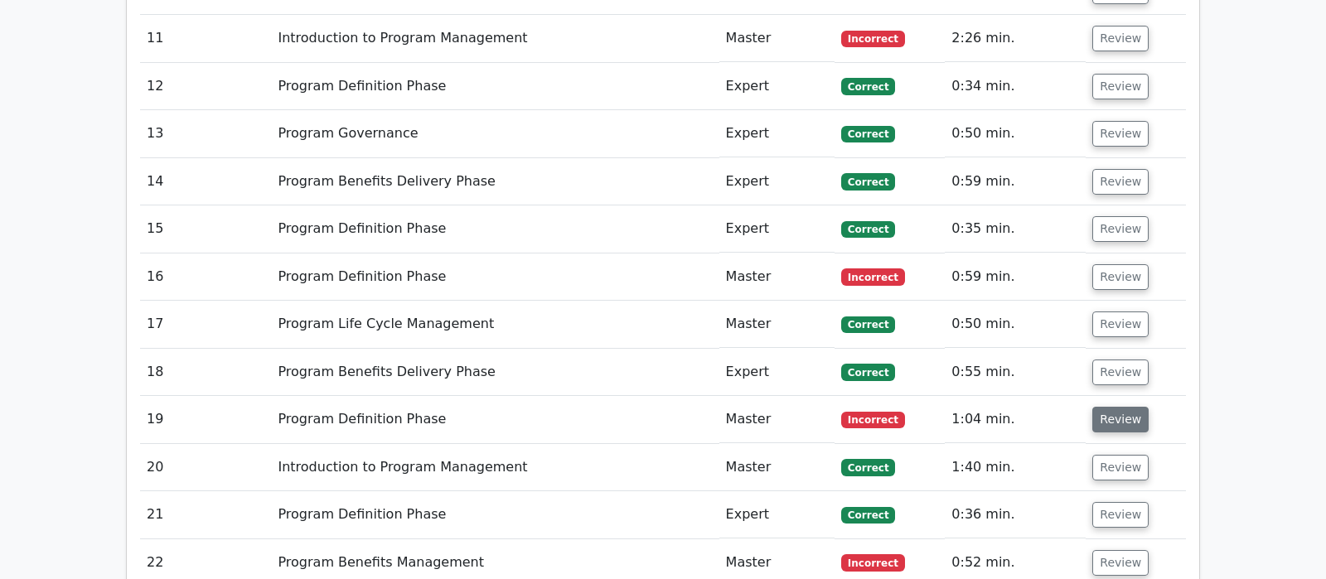
click at [1122, 407] on button "Review" at bounding box center [1121, 420] width 56 height 26
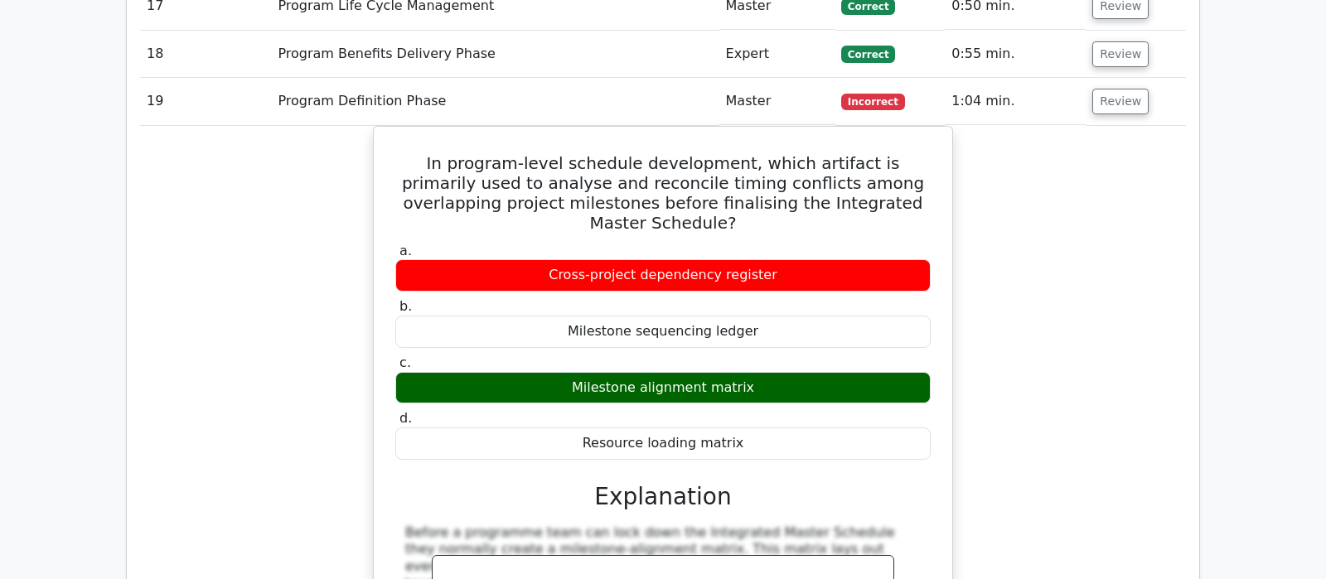
scroll to position [2350, 0]
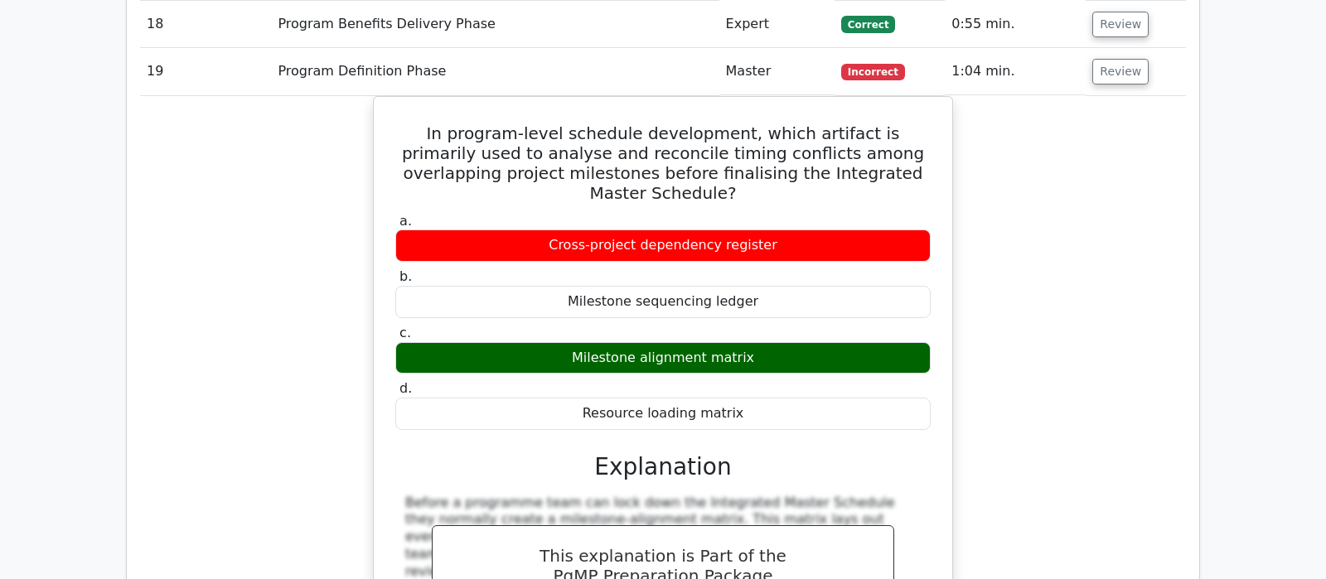
click at [1108, 263] on div "In program-level schedule development, which artifact is primarily used to anal…" at bounding box center [663, 460] width 1046 height 729
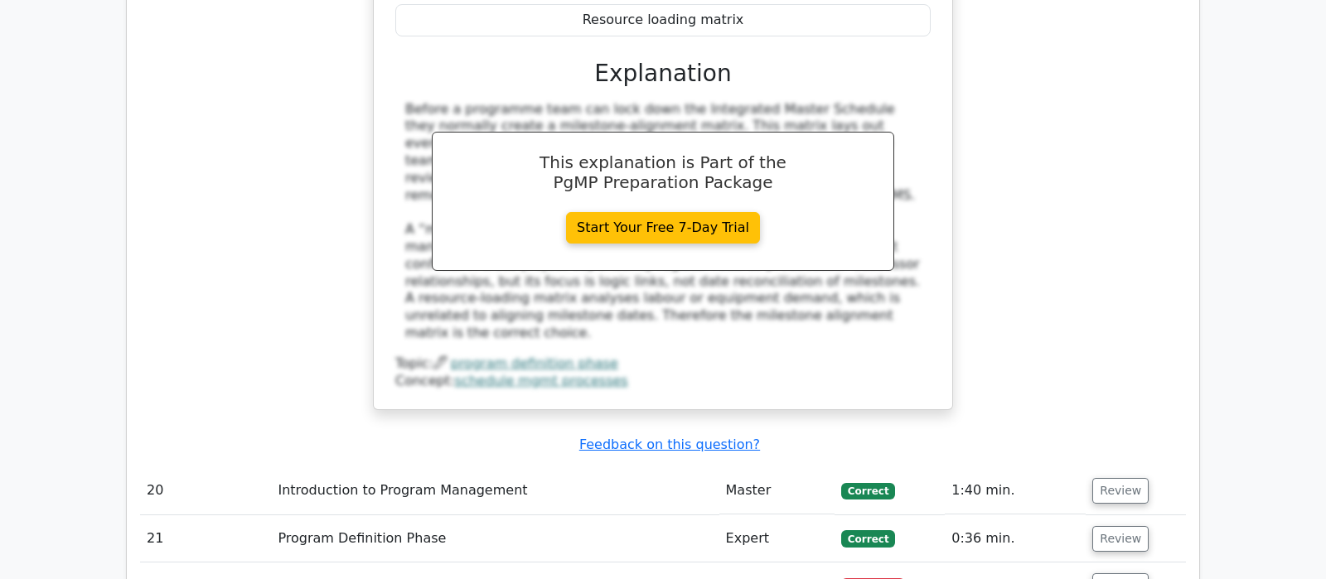
scroll to position [2785, 0]
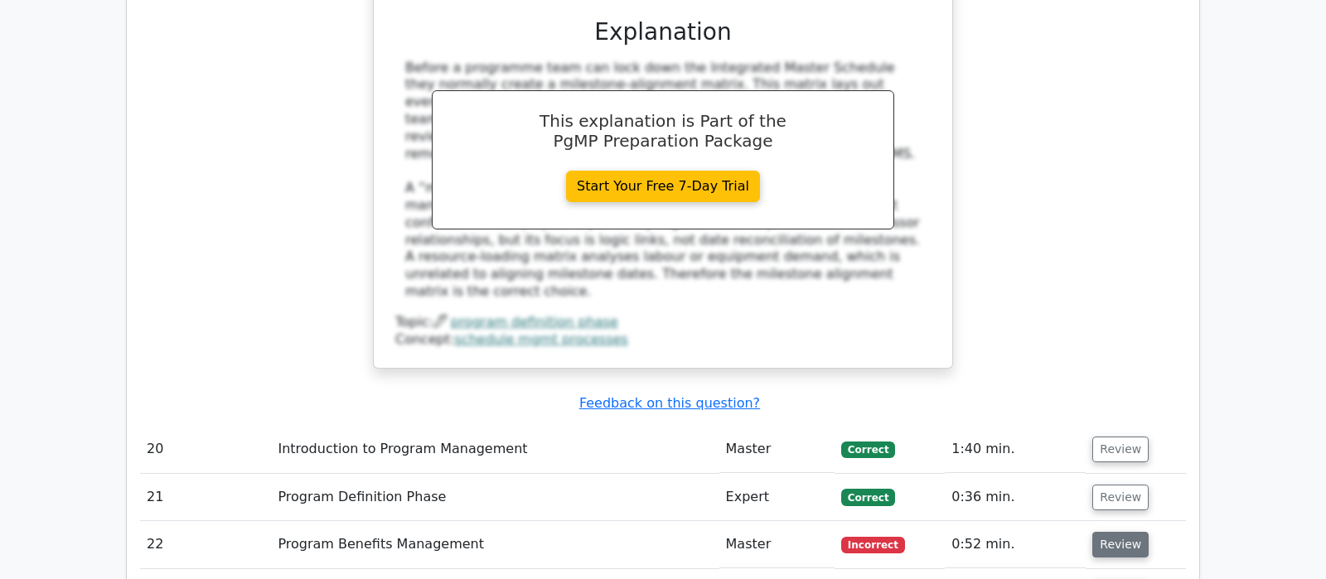
click at [1135, 532] on button "Review" at bounding box center [1121, 545] width 56 height 26
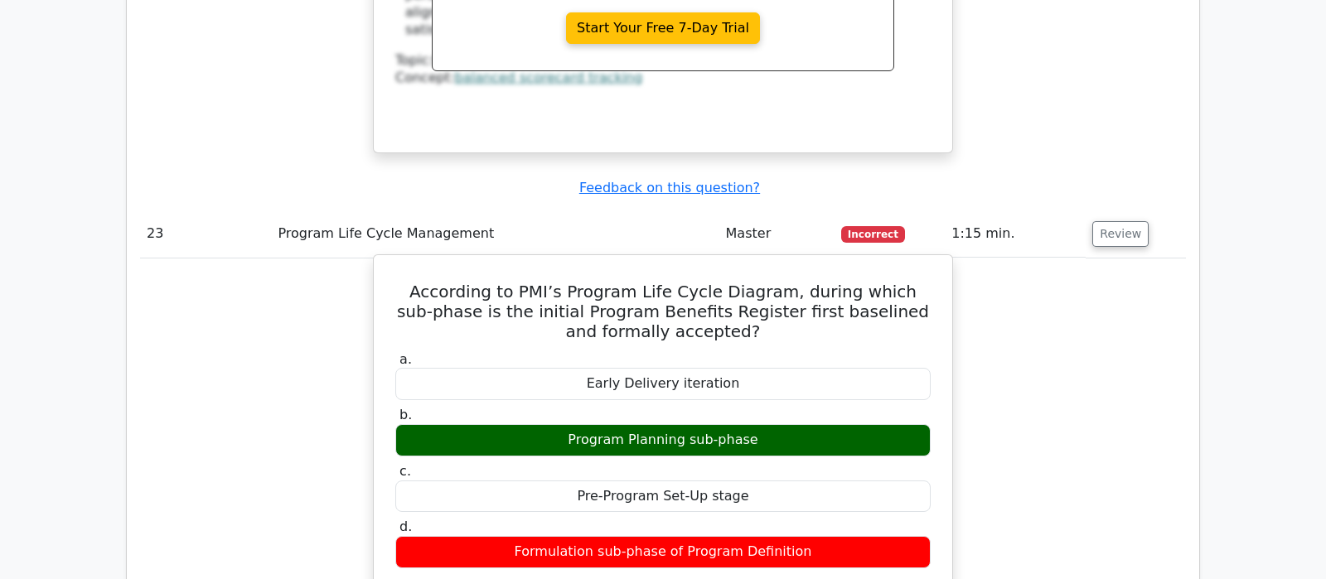
scroll to position [4004, 0]
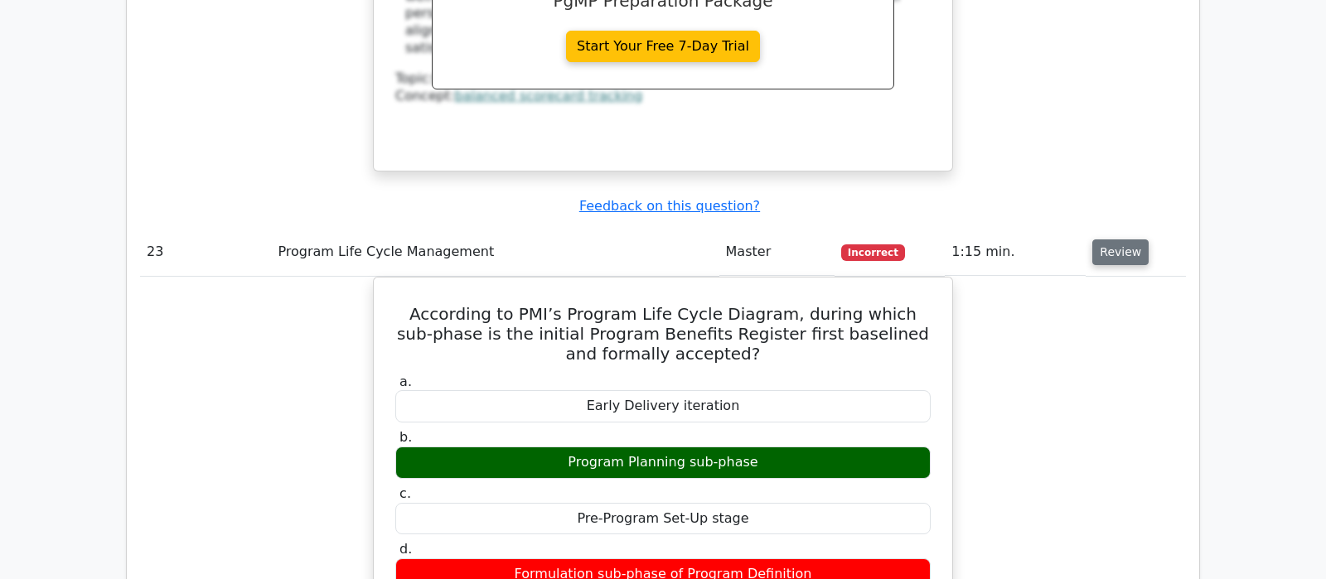
click at [1120, 240] on button "Review" at bounding box center [1121, 253] width 56 height 26
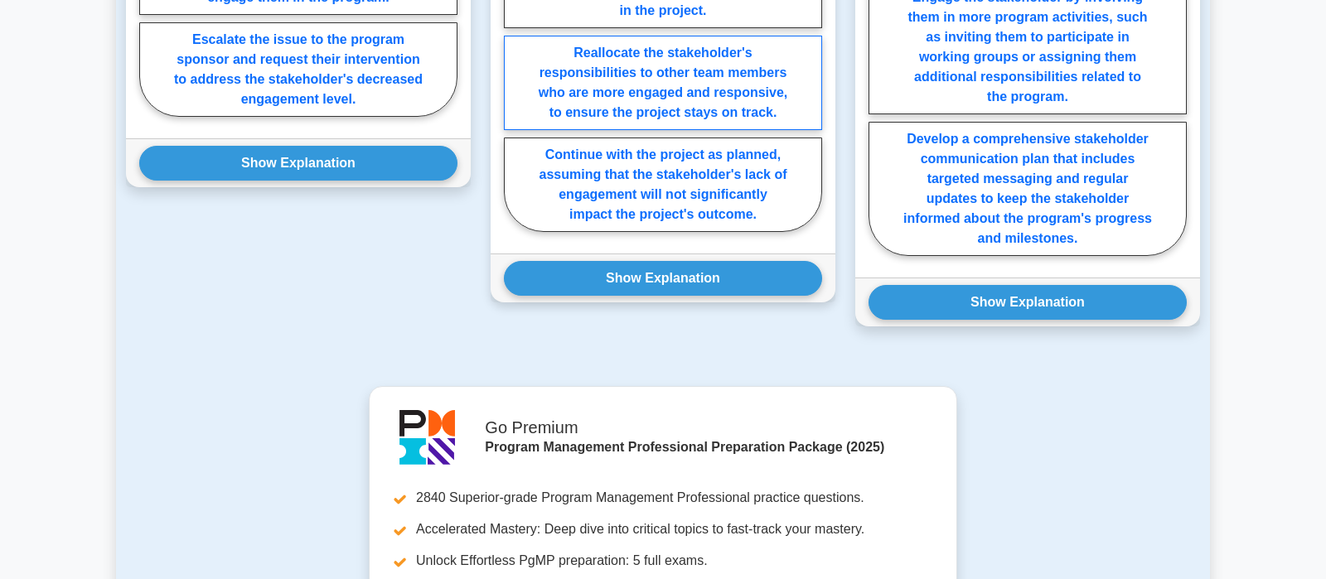
scroll to position [1132, 0]
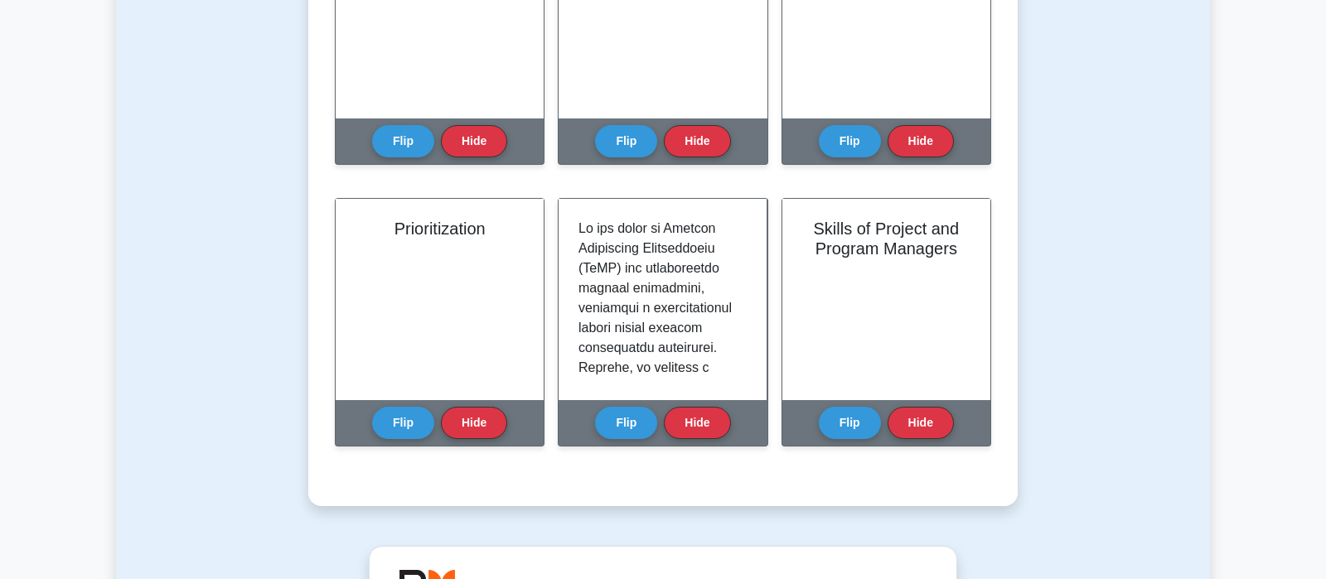
scroll to position [1880, 0]
